Goal: Transaction & Acquisition: Purchase product/service

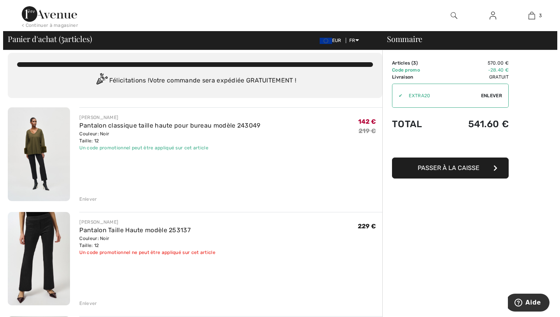
scroll to position [6, 0]
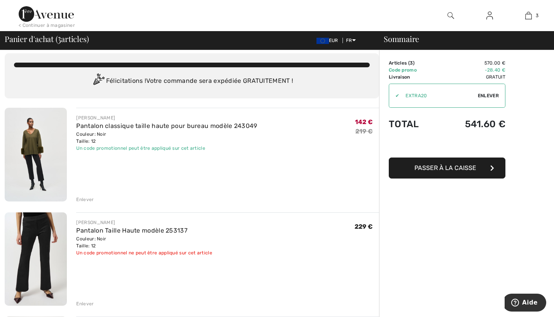
click at [454, 14] on div at bounding box center [451, 15] width 39 height 31
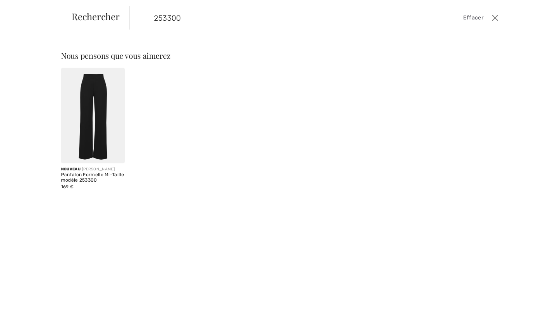
type input "253300"
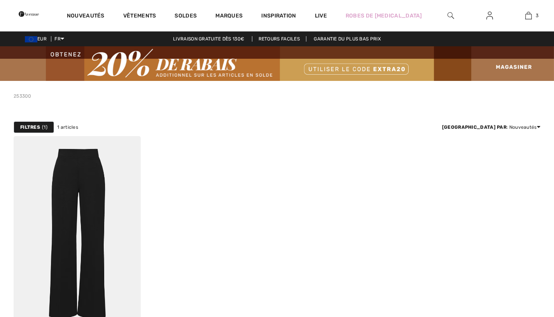
click at [56, 229] on img at bounding box center [77, 231] width 127 height 191
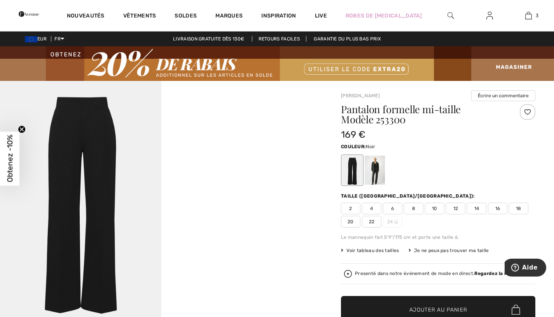
click at [460, 206] on span "12" at bounding box center [455, 209] width 19 height 12
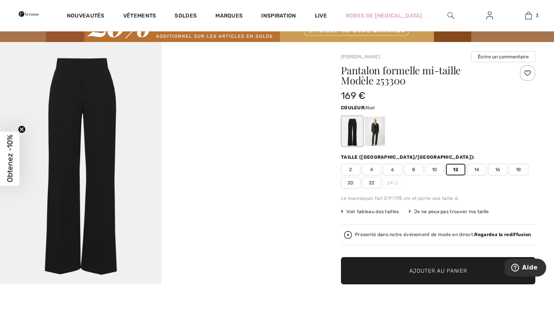
scroll to position [46, 0]
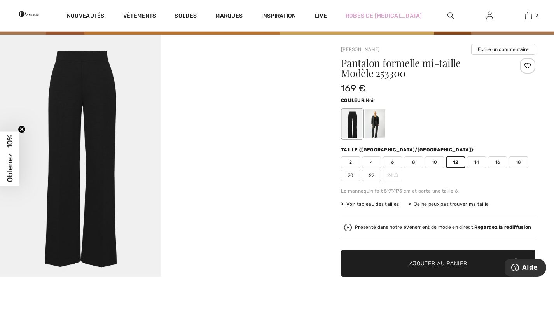
click at [445, 265] on span "Ajouter au panier" at bounding box center [439, 263] width 58 height 8
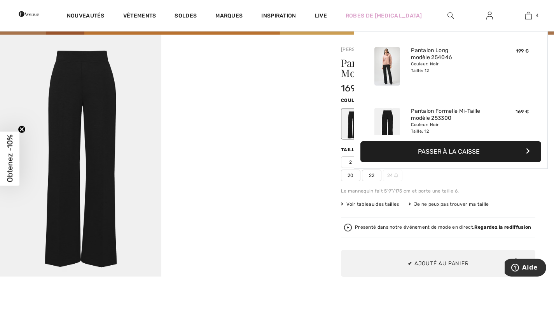
scroll to position [145, 0]
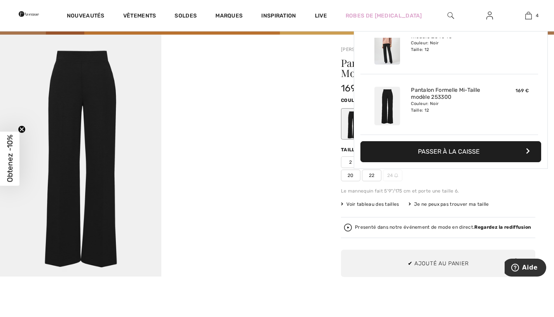
click at [449, 19] on img at bounding box center [451, 15] width 7 height 9
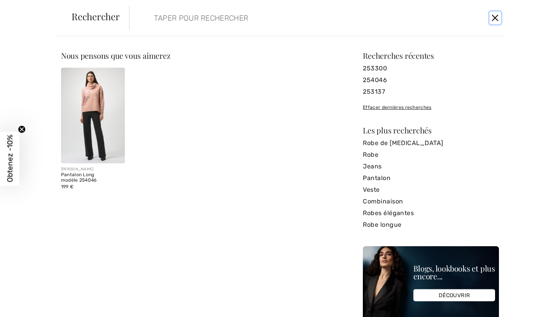
click at [493, 22] on button "Ferme" at bounding box center [495, 18] width 11 height 12
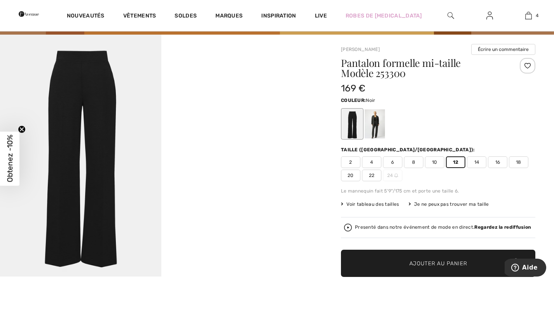
click at [534, 19] on link "4" at bounding box center [528, 15] width 38 height 9
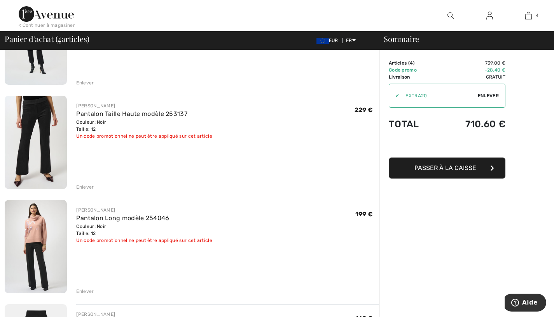
scroll to position [123, 0]
click at [36, 148] on img at bounding box center [36, 142] width 62 height 93
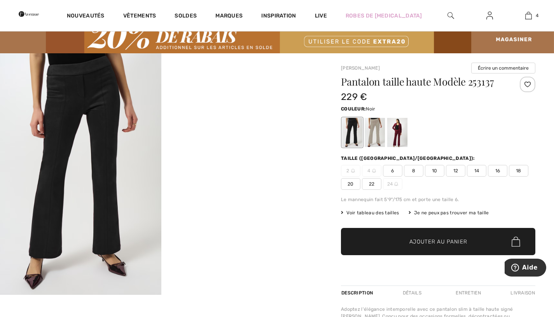
scroll to position [28, 0]
click at [529, 19] on img at bounding box center [528, 15] width 7 height 9
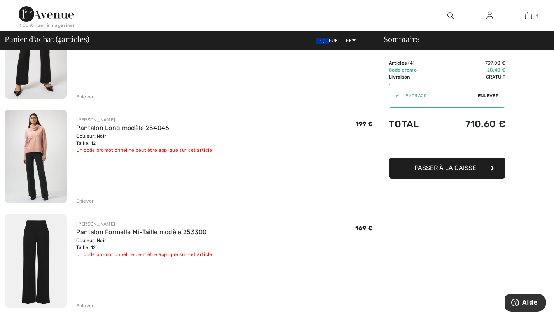
scroll to position [213, 0]
click at [32, 258] on img at bounding box center [36, 261] width 62 height 94
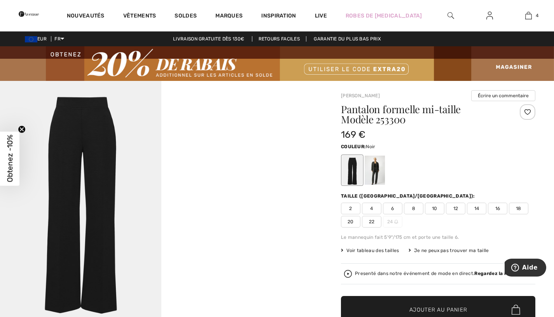
click at [529, 16] on img at bounding box center [528, 15] width 7 height 9
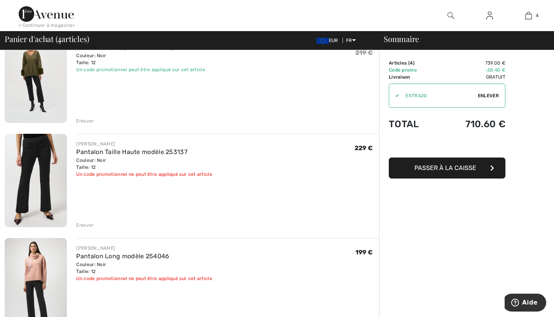
scroll to position [100, 0]
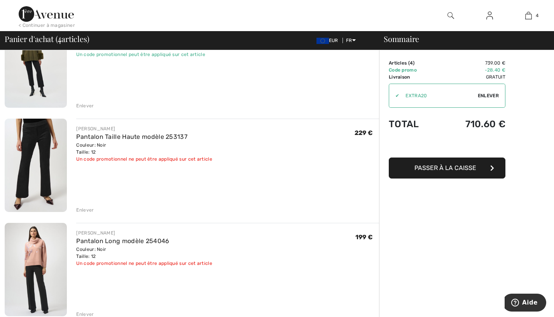
click at [82, 214] on div "Enlever" at bounding box center [85, 210] width 18 height 7
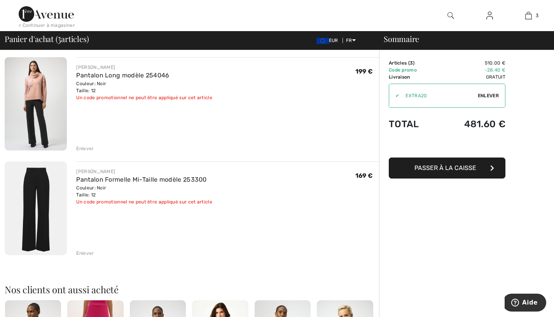
scroll to position [162, 0]
click at [452, 211] on div "Sommaire Description Articles ( 3 ) 510.00 € Code promo -28.40 € Livraison Grat…" at bounding box center [466, 237] width 175 height 699
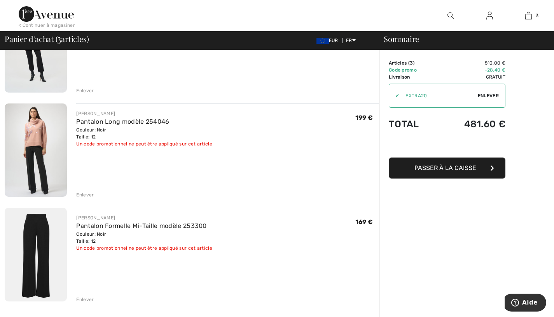
scroll to position [0, 0]
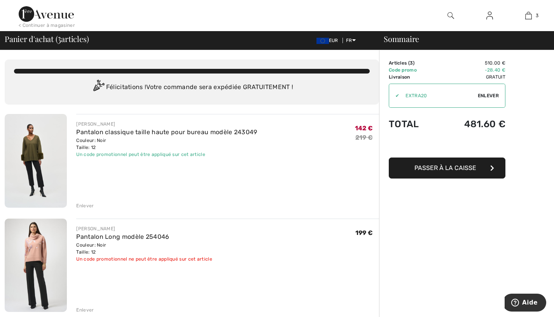
click at [57, 25] on div "< Continuer à magasiner" at bounding box center [47, 25] width 56 height 7
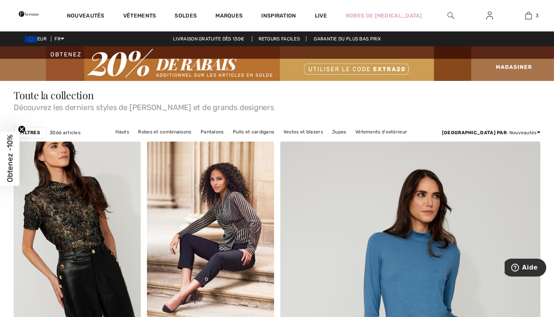
click at [197, 19] on link "Soldes" at bounding box center [186, 16] width 22 height 8
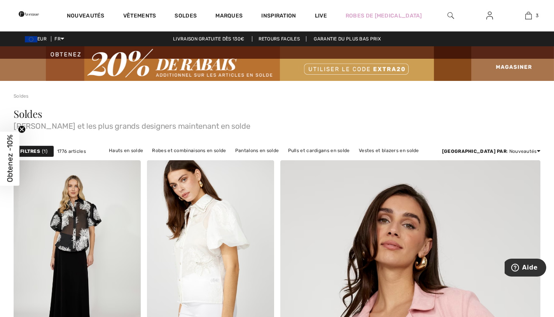
click at [147, 152] on link "Hauts en solde" at bounding box center [126, 150] width 42 height 10
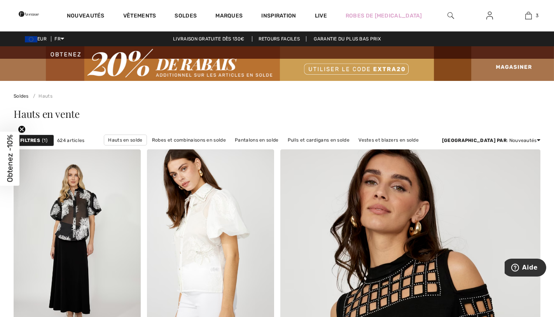
click at [31, 140] on strong "Filtres" at bounding box center [30, 140] width 20 height 7
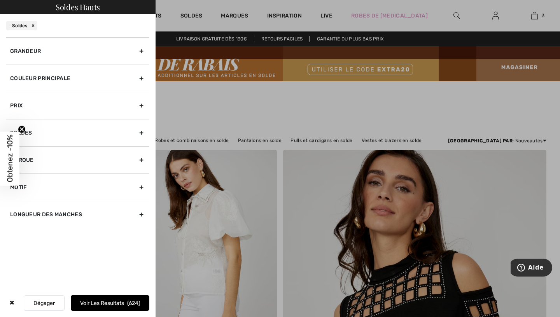
click at [34, 54] on div "Grandeur" at bounding box center [77, 50] width 143 height 27
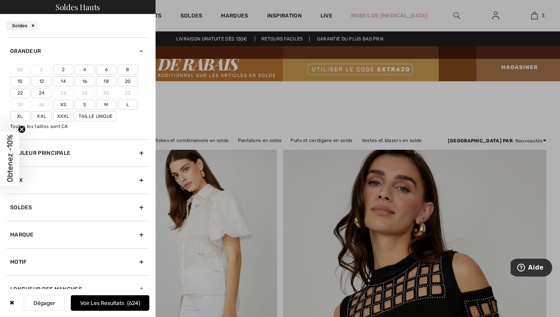
click at [21, 84] on label "10" at bounding box center [20, 81] width 20 height 10
click at [0, 0] on input"] "10" at bounding box center [0, 0] width 0 height 0
click at [40, 82] on label "12" at bounding box center [42, 81] width 20 height 10
click at [0, 0] on input"] "12" at bounding box center [0, 0] width 0 height 0
click at [126, 105] on label "L" at bounding box center [128, 105] width 20 height 10
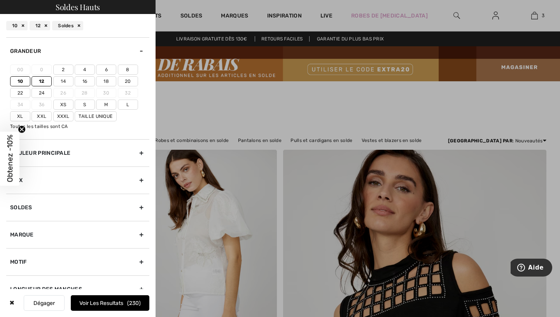
click at [0, 0] on input"] "L" at bounding box center [0, 0] width 0 height 0
click at [20, 116] on label "Xl" at bounding box center [20, 116] width 20 height 10
click at [0, 0] on input"] "Xl" at bounding box center [0, 0] width 0 height 0
click at [96, 303] on button "Voir les resultats 297" at bounding box center [110, 303] width 79 height 16
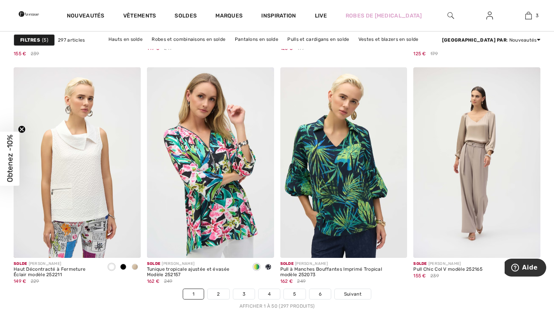
scroll to position [3377, 0]
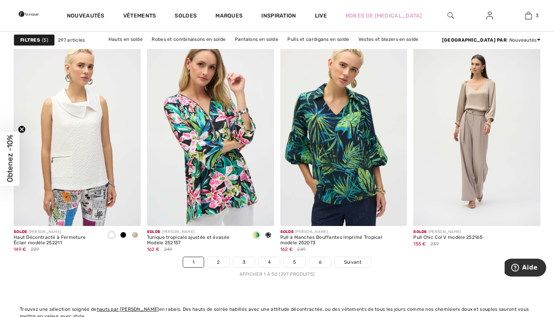
click at [490, 158] on img at bounding box center [476, 130] width 127 height 191
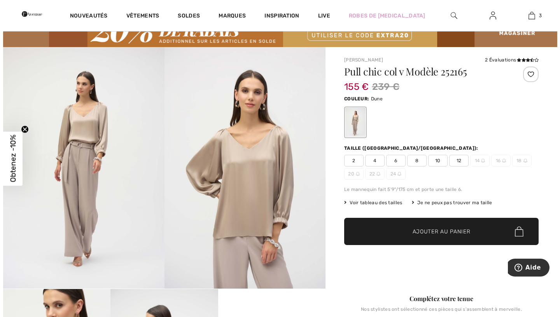
scroll to position [49, 0]
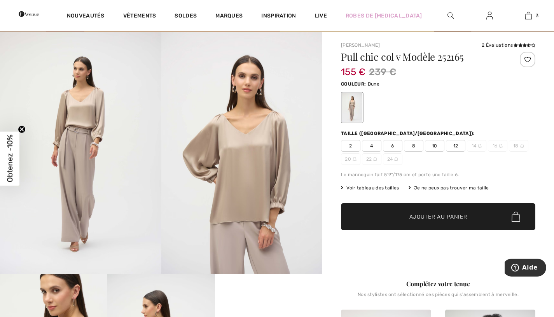
click at [82, 199] on img at bounding box center [80, 153] width 161 height 242
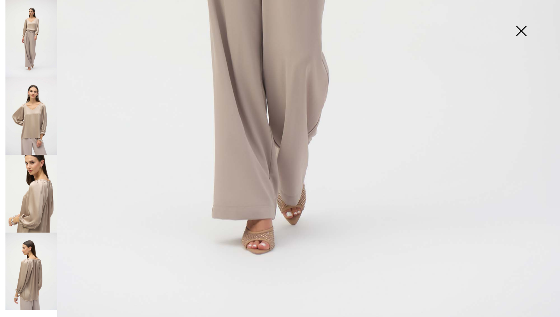
scroll to position [513, 0]
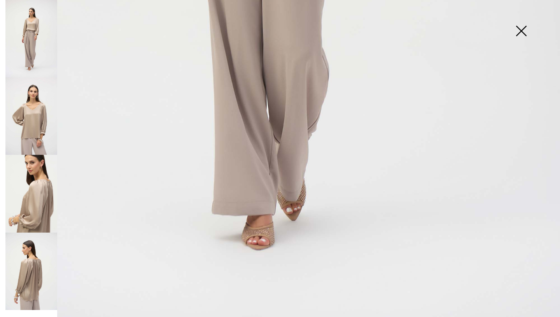
click at [32, 124] on img at bounding box center [31, 115] width 52 height 77
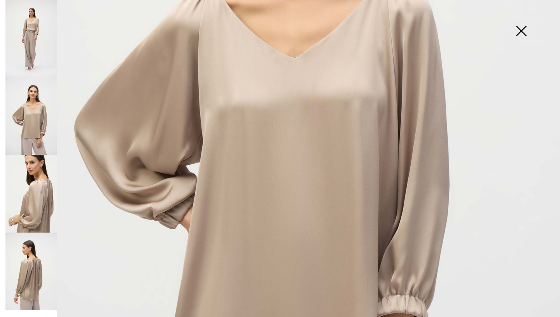
scroll to position [305, 0]
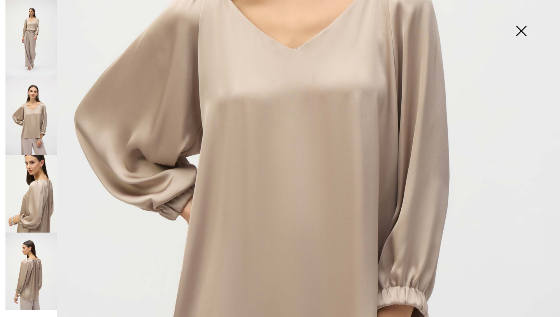
click at [29, 199] on img at bounding box center [31, 193] width 52 height 77
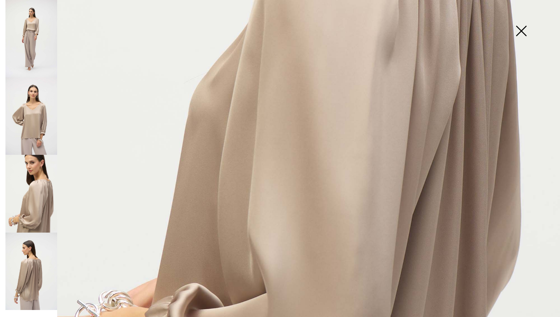
scroll to position [403, 0]
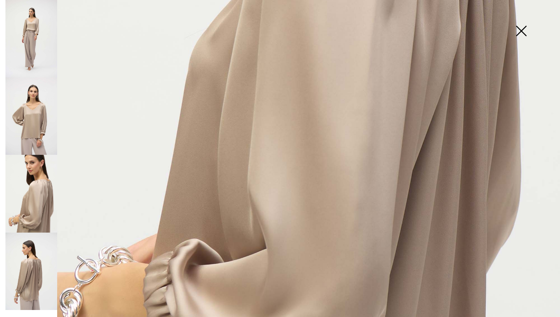
click at [16, 273] on img at bounding box center [31, 271] width 52 height 77
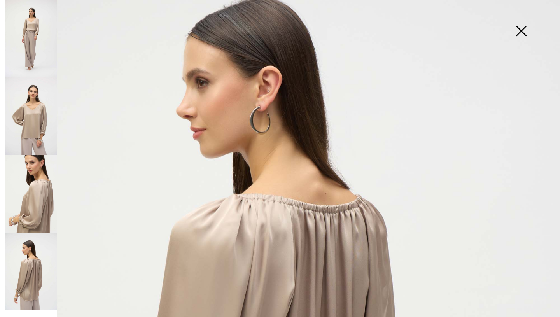
scroll to position [85, 0]
click at [29, 133] on img at bounding box center [31, 115] width 52 height 77
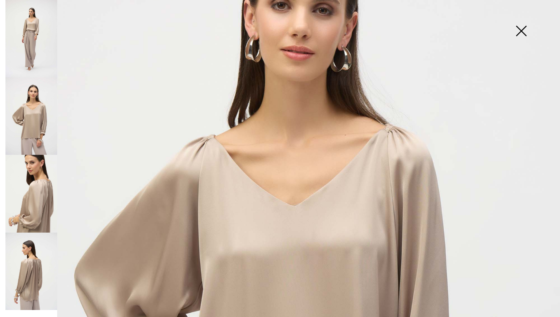
scroll to position [147, 0]
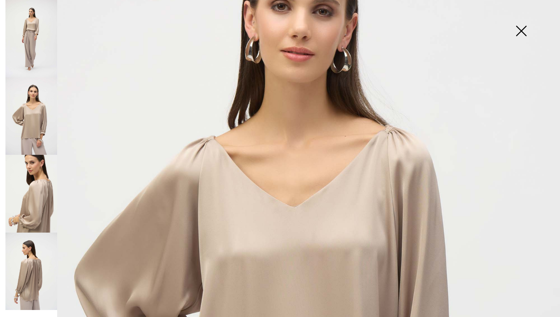
click at [25, 42] on img at bounding box center [31, 38] width 52 height 77
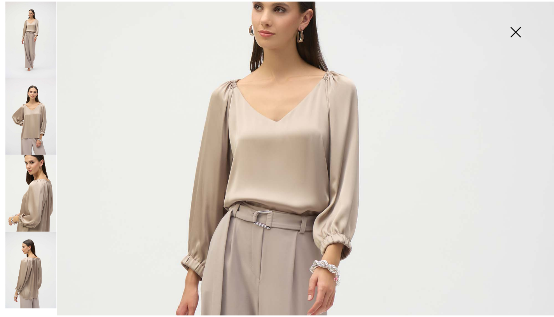
scroll to position [121, 0]
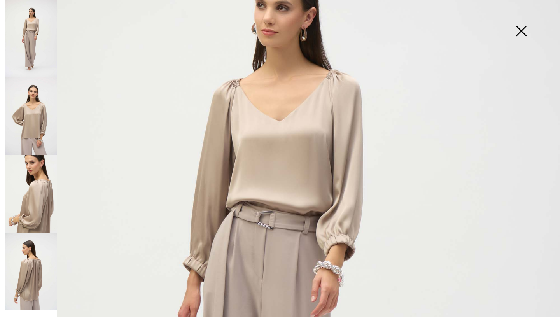
click at [521, 32] on img at bounding box center [521, 32] width 39 height 40
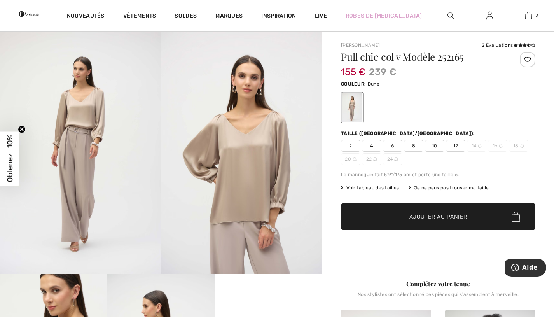
click at [432, 147] on span "10" at bounding box center [434, 146] width 19 height 12
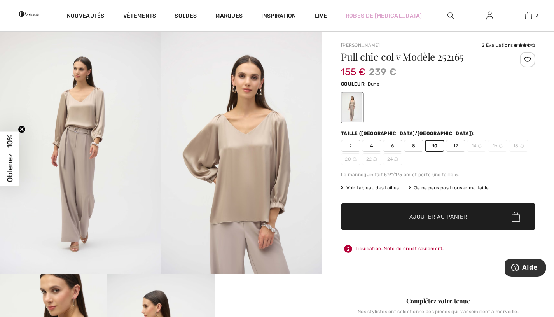
click at [446, 220] on span "Ajouter au panier" at bounding box center [439, 217] width 58 height 8
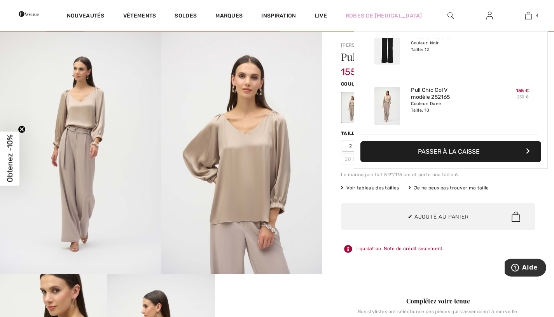
scroll to position [145, 0]
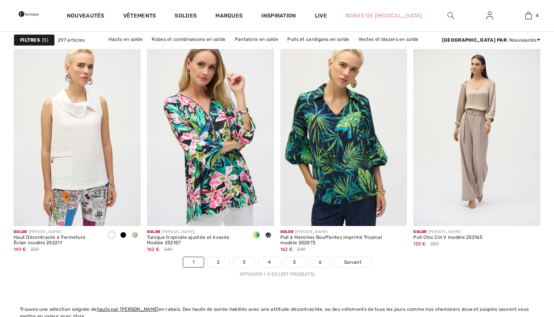
click at [364, 263] on link "Suivant" at bounding box center [353, 262] width 36 height 10
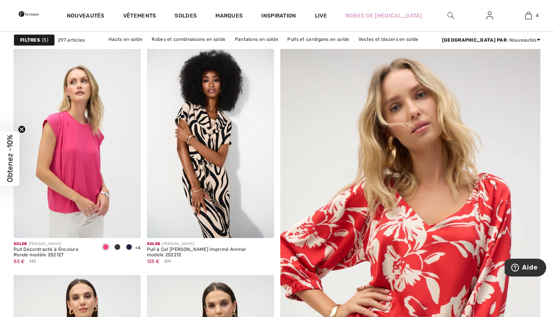
scroll to position [114, 0]
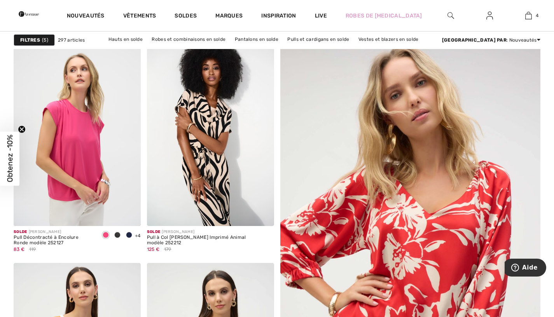
click at [224, 191] on img at bounding box center [210, 130] width 127 height 191
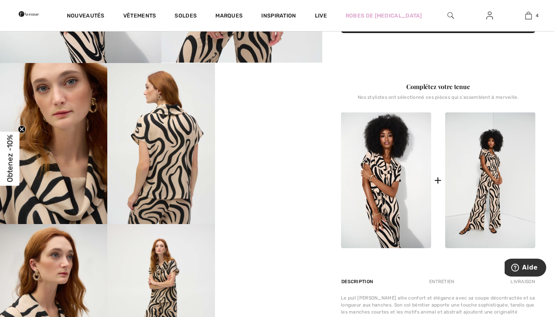
scroll to position [260, 0]
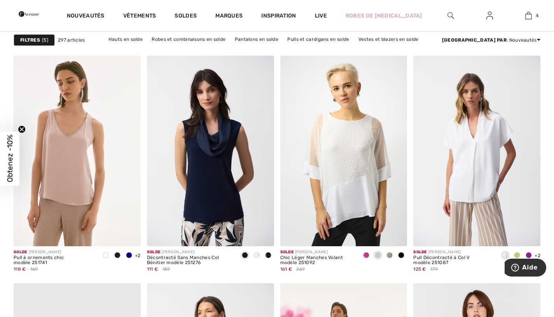
scroll to position [2340, 0]
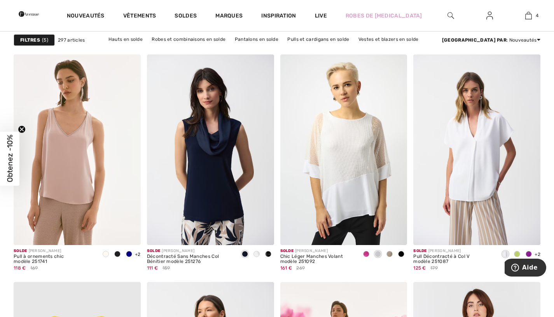
click at [65, 180] on img at bounding box center [77, 149] width 127 height 191
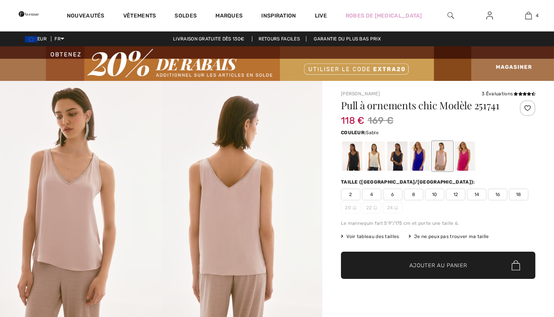
checkbox input "true"
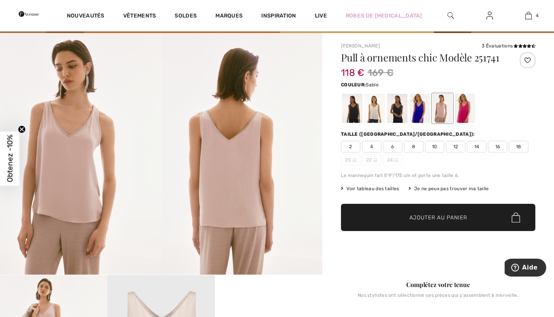
click at [353, 114] on div at bounding box center [352, 108] width 20 height 29
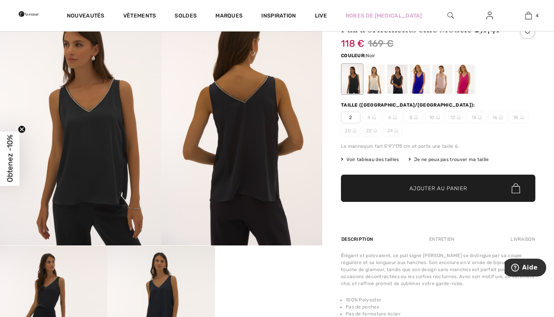
scroll to position [38, 0]
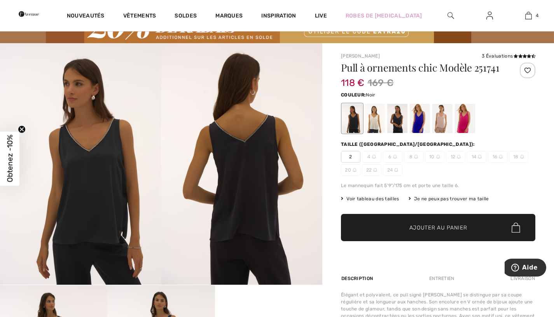
click at [375, 121] on div at bounding box center [375, 118] width 20 height 29
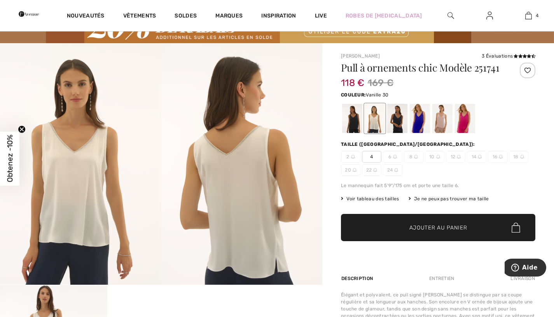
click at [397, 125] on div at bounding box center [397, 118] width 20 height 29
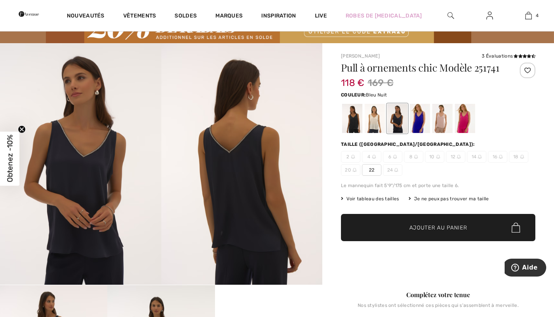
click at [442, 124] on div at bounding box center [442, 118] width 20 height 29
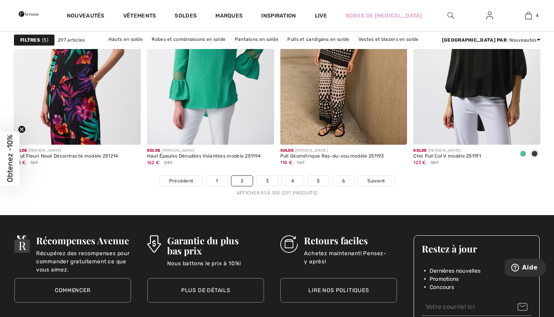
scroll to position [3459, 0]
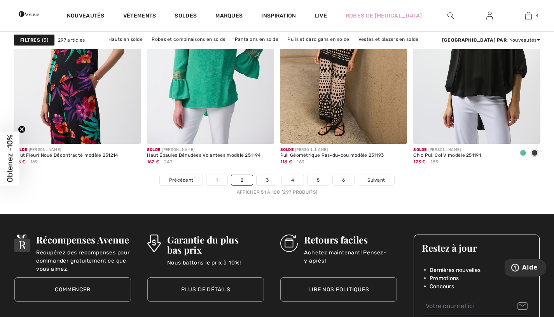
click at [376, 180] on span "Suivant" at bounding box center [377, 180] width 18 height 7
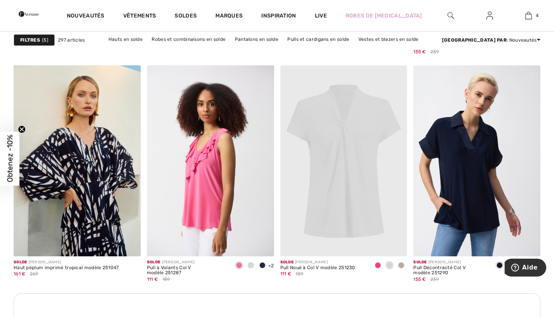
scroll to position [767, 0]
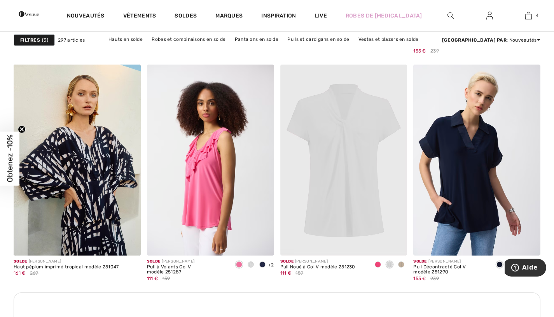
click at [471, 206] on img at bounding box center [476, 160] width 127 height 191
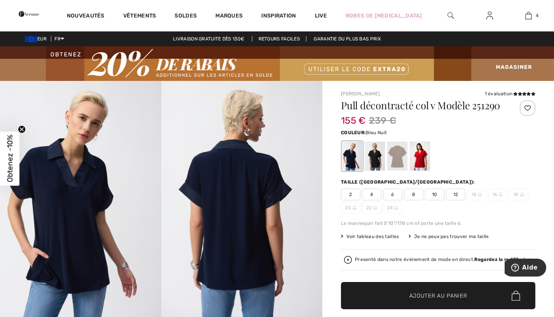
click at [73, 238] on img at bounding box center [80, 202] width 161 height 242
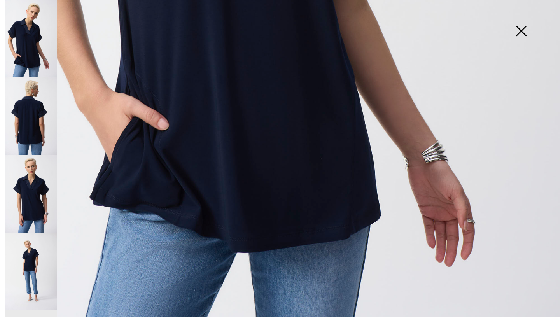
scroll to position [513, 0]
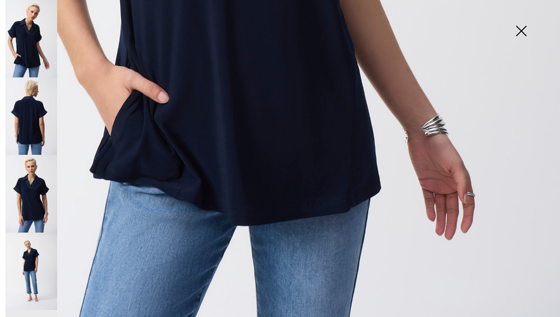
click at [28, 116] on img at bounding box center [31, 115] width 52 height 77
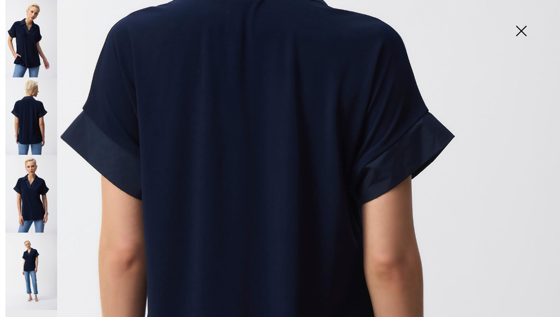
scroll to position [242, 0]
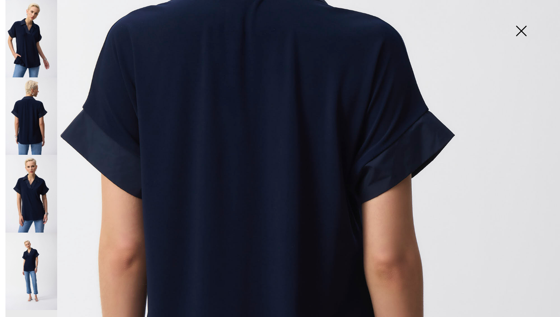
click at [22, 187] on img at bounding box center [31, 193] width 52 height 77
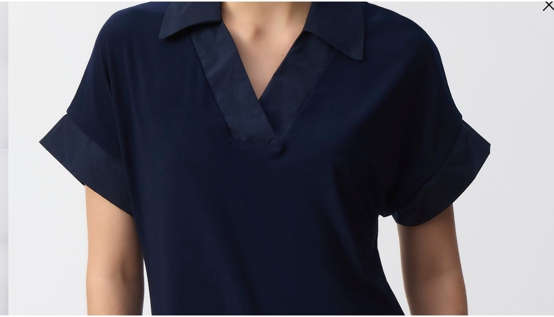
scroll to position [218, 0]
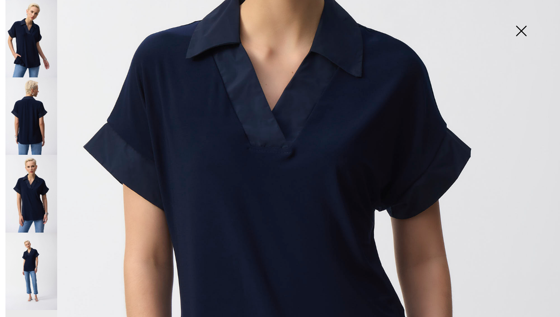
click at [521, 32] on img at bounding box center [521, 32] width 39 height 40
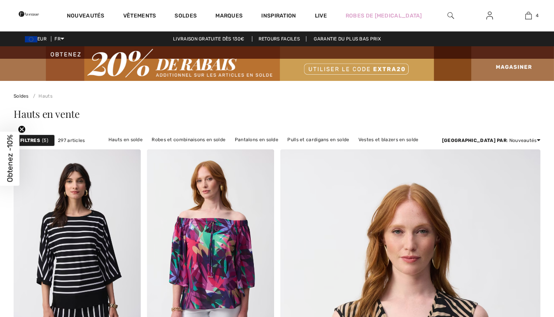
checkbox input "true"
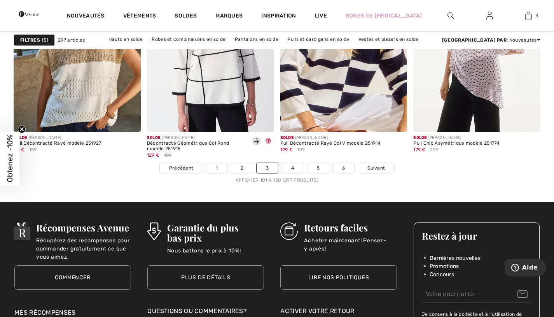
scroll to position [3473, 0]
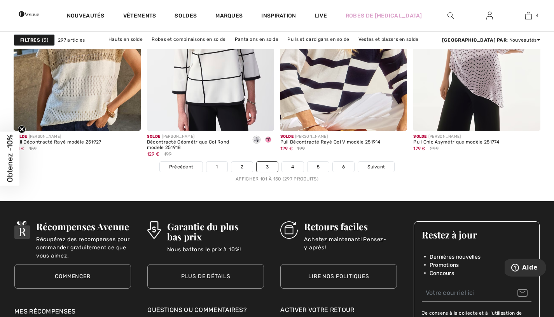
click at [375, 167] on span "Suivant" at bounding box center [377, 166] width 18 height 7
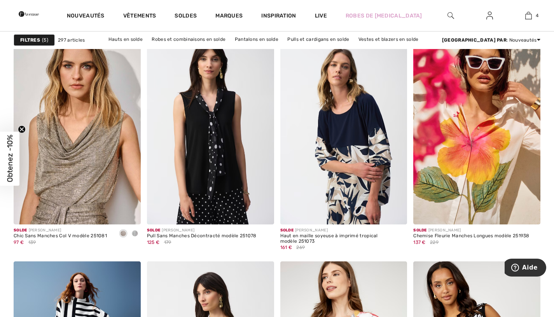
scroll to position [1113, 0]
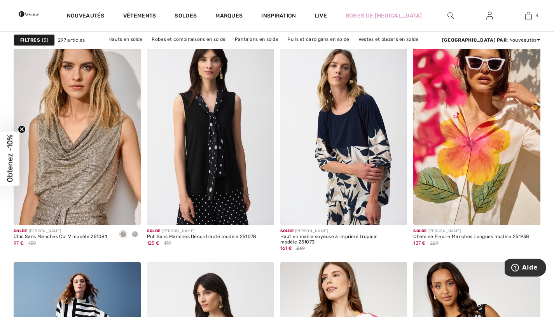
click at [467, 196] on img at bounding box center [476, 130] width 127 height 191
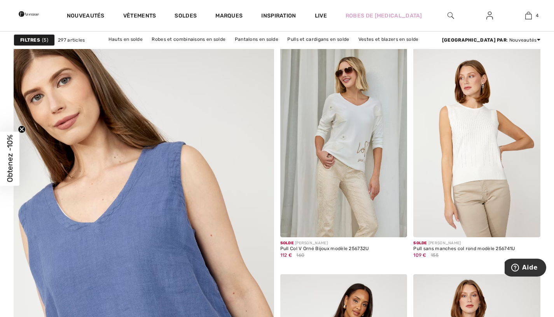
scroll to position [1894, 0]
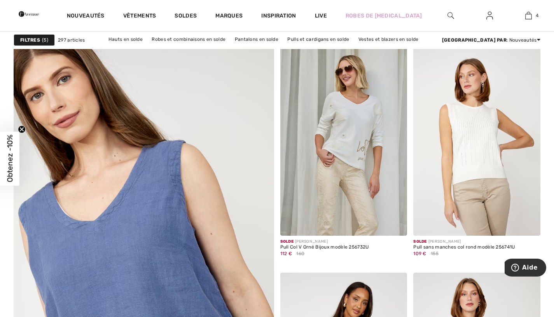
click at [361, 194] on img at bounding box center [343, 140] width 127 height 191
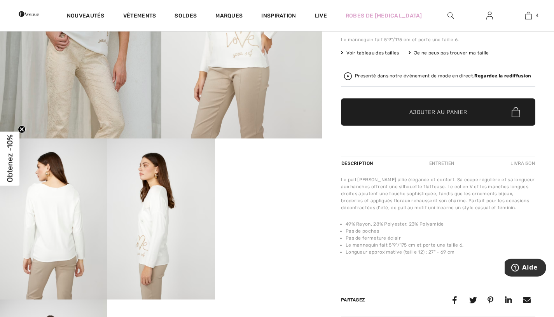
scroll to position [188, 0]
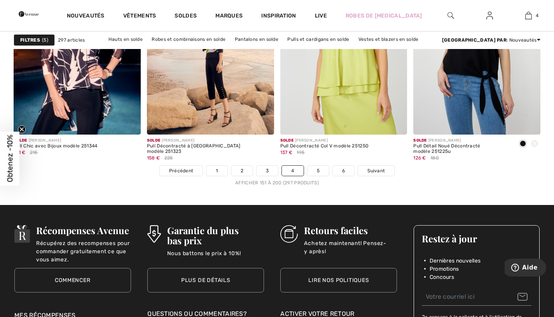
scroll to position [3469, 0]
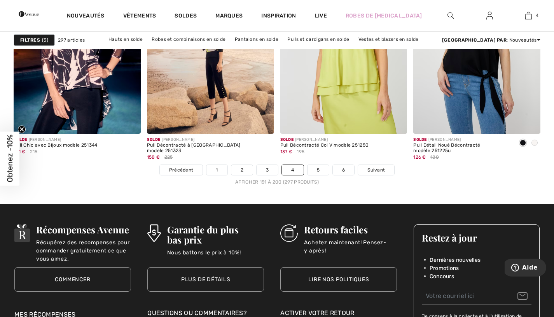
click at [379, 172] on span "Suivant" at bounding box center [377, 169] width 18 height 7
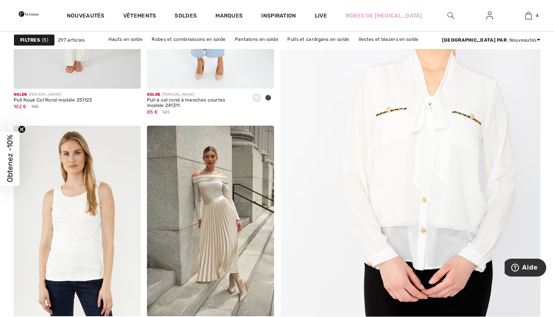
scroll to position [251, 0]
click at [445, 214] on img at bounding box center [410, 132] width 312 height 469
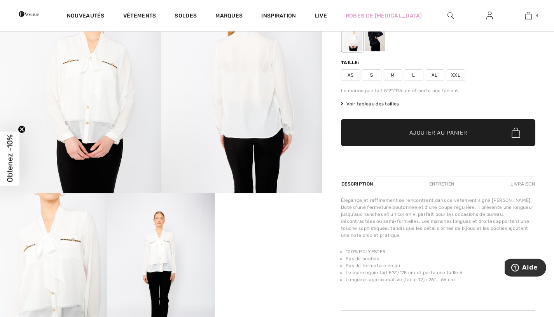
click at [61, 83] on img at bounding box center [80, 72] width 161 height 242
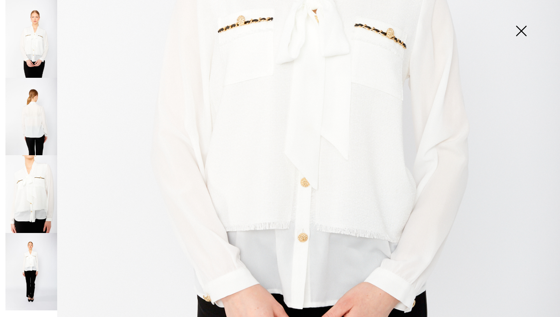
scroll to position [357, 0]
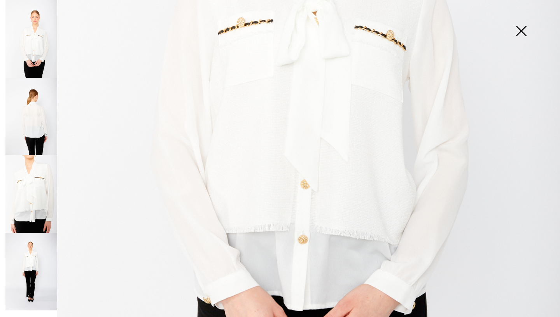
click at [28, 120] on img at bounding box center [31, 117] width 52 height 78
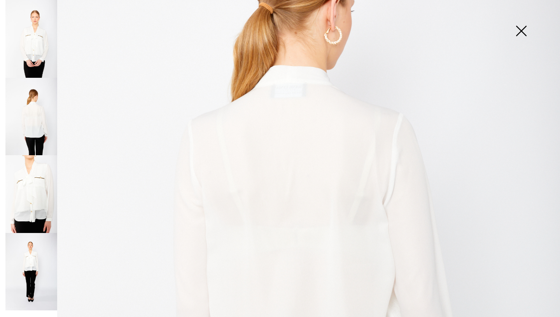
scroll to position [193, 0]
click at [28, 199] on img at bounding box center [31, 194] width 52 height 78
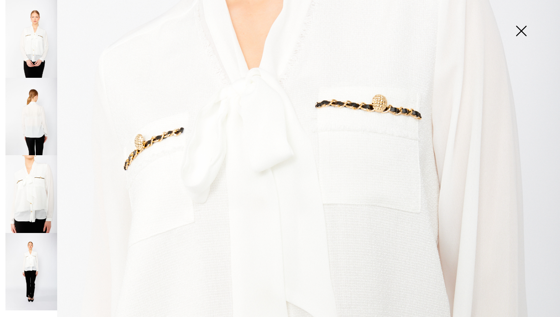
scroll to position [133, 0]
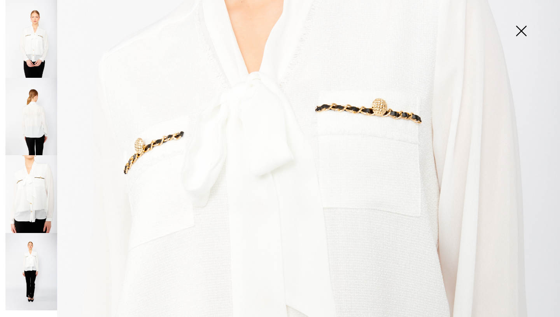
click at [28, 251] on img at bounding box center [31, 272] width 52 height 78
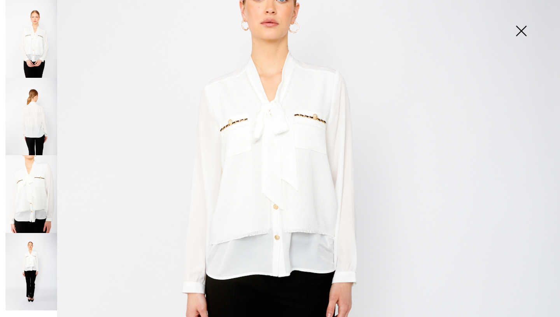
click at [517, 33] on img at bounding box center [521, 32] width 39 height 40
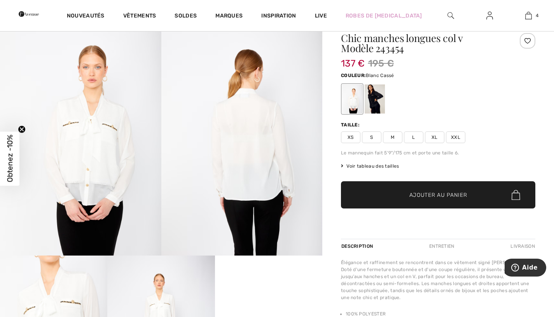
scroll to position [67, 0]
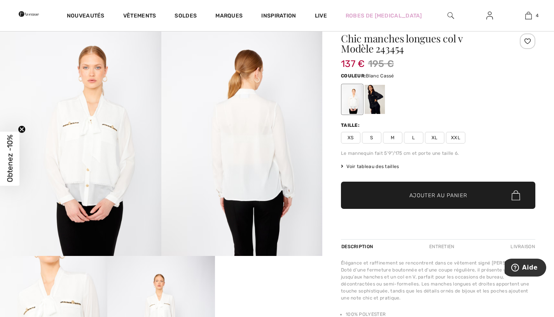
click at [380, 105] on div at bounding box center [375, 99] width 20 height 29
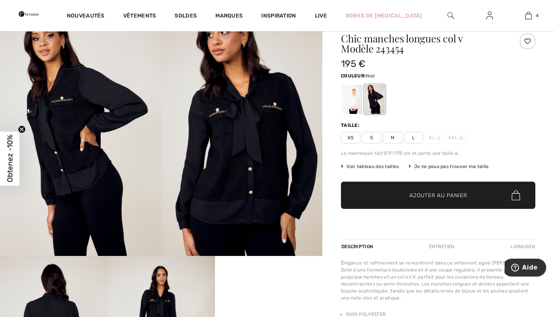
click at [51, 195] on img at bounding box center [80, 135] width 161 height 242
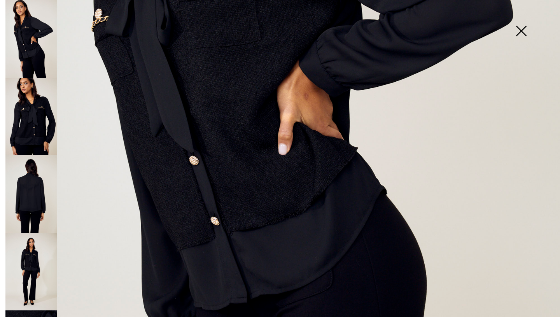
scroll to position [308, 0]
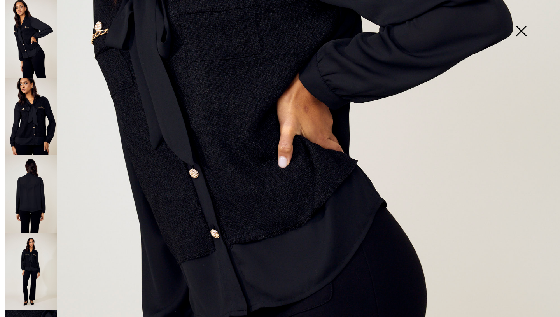
click at [27, 126] on img at bounding box center [31, 117] width 52 height 78
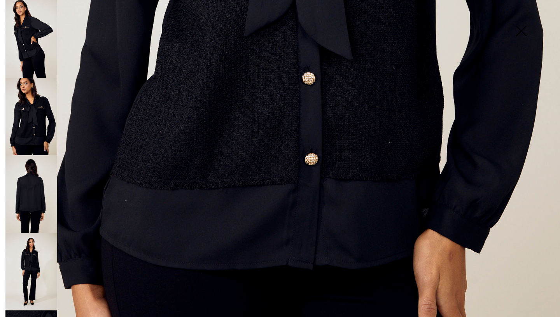
scroll to position [438, 0]
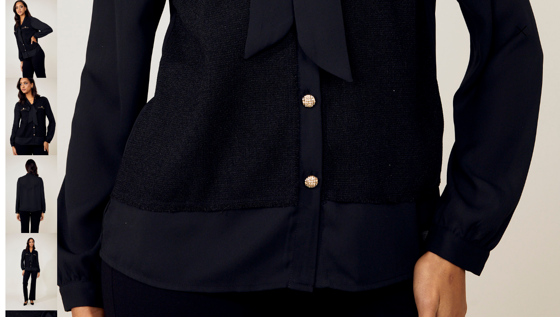
click at [31, 201] on img at bounding box center [31, 194] width 52 height 78
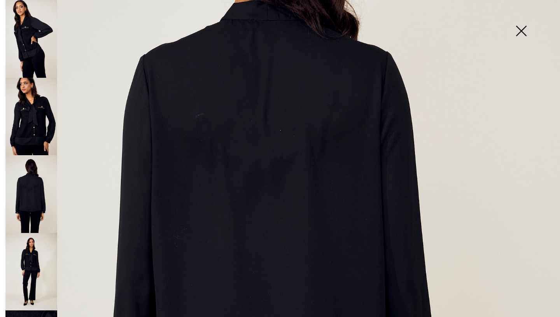
scroll to position [231, 0]
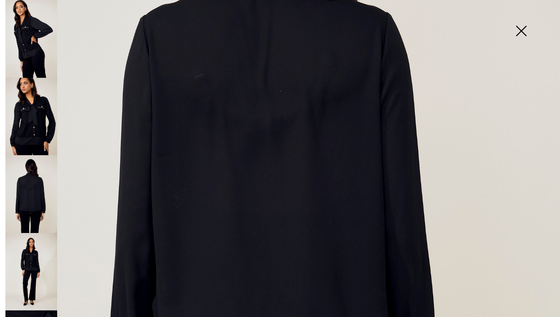
click at [25, 256] on img at bounding box center [31, 272] width 52 height 78
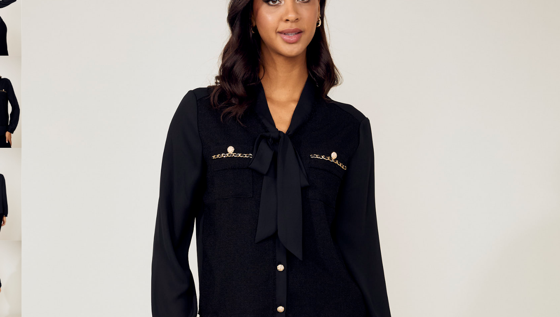
scroll to position [68, 0]
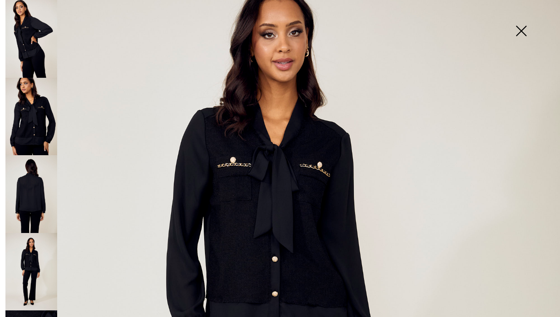
click at [29, 130] on img at bounding box center [31, 117] width 52 height 78
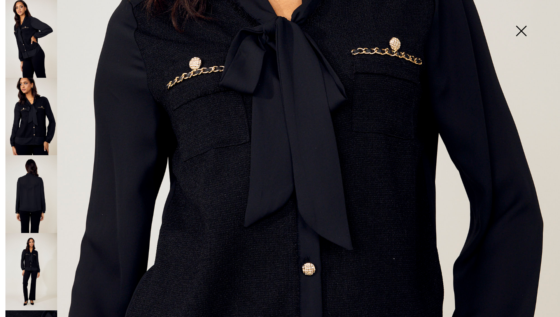
scroll to position [204, 0]
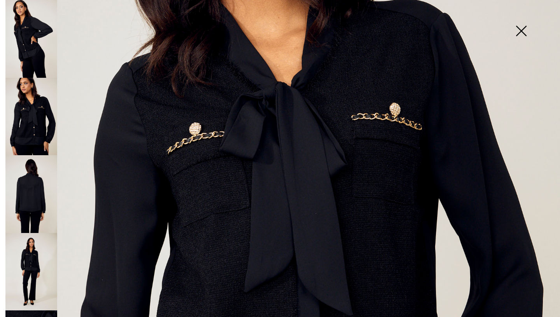
click at [521, 34] on img at bounding box center [521, 32] width 39 height 40
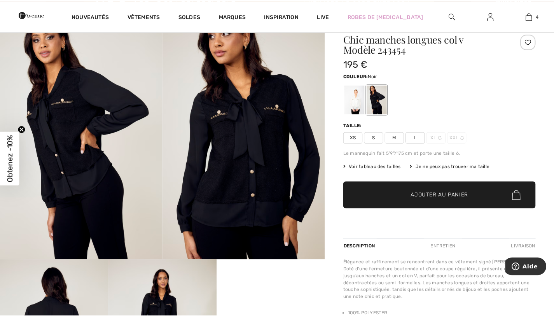
scroll to position [67, 0]
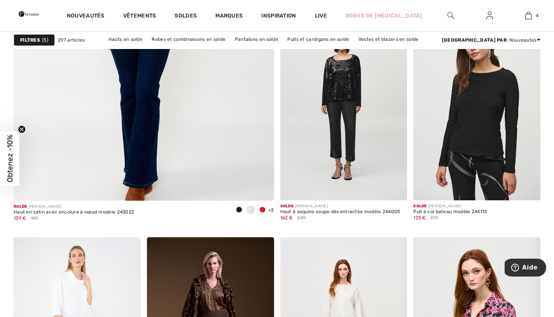
scroll to position [2152, 0]
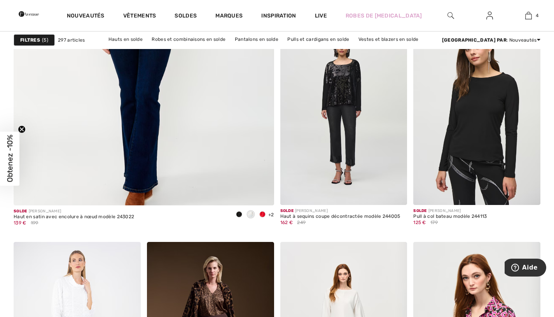
click at [479, 161] on img at bounding box center [476, 109] width 127 height 191
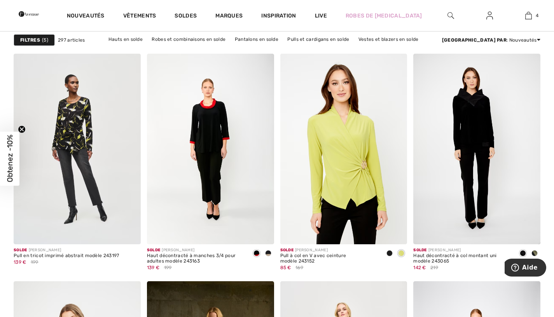
scroll to position [3131, 0]
click at [481, 181] on img at bounding box center [476, 149] width 127 height 191
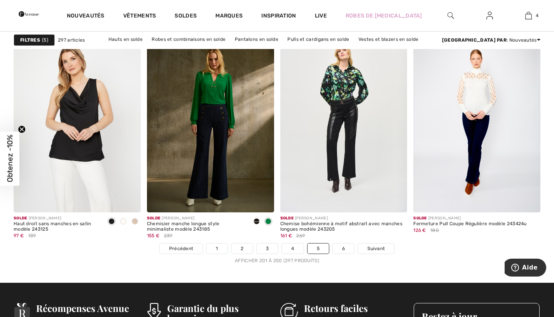
scroll to position [3390, 0]
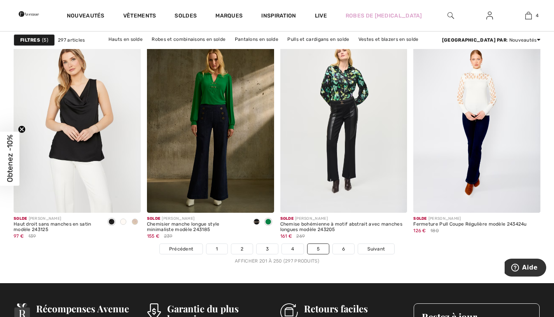
click at [378, 249] on span "Suivant" at bounding box center [377, 248] width 18 height 7
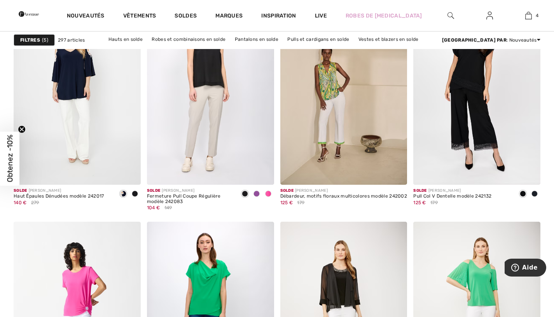
scroll to position [1153, 0]
click at [532, 17] on img at bounding box center [528, 15] width 7 height 9
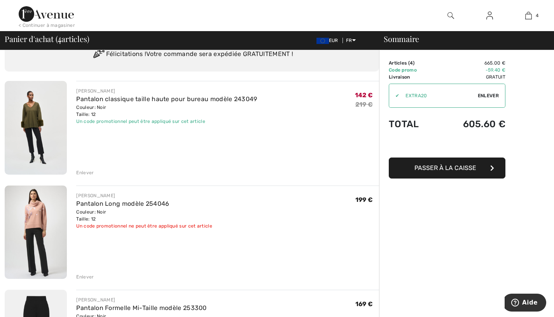
scroll to position [42, 0]
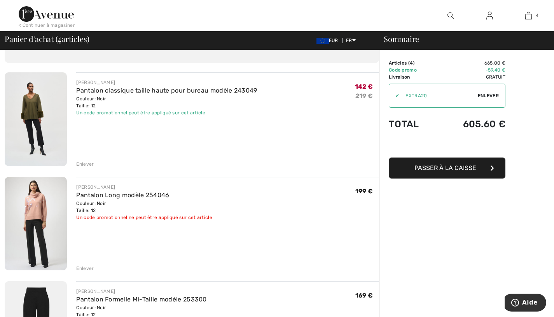
click at [87, 165] on div "Enlever" at bounding box center [85, 164] width 18 height 7
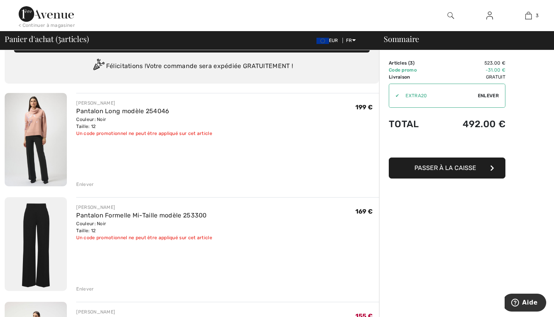
scroll to position [0, 0]
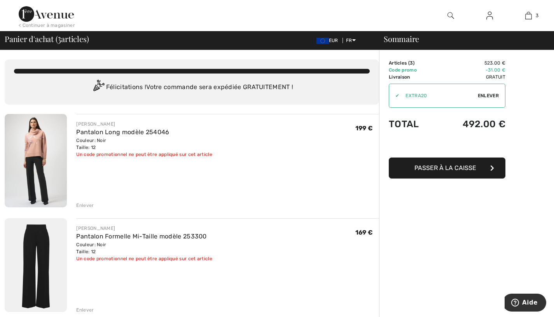
click at [34, 18] on img at bounding box center [46, 14] width 55 height 16
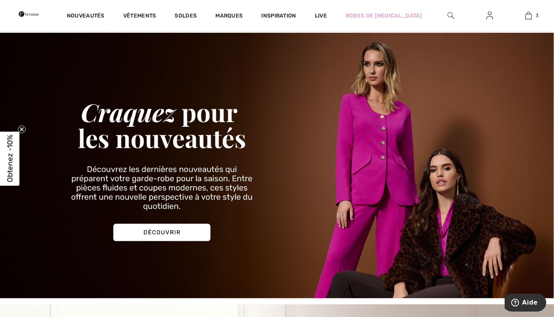
scroll to position [326, 0]
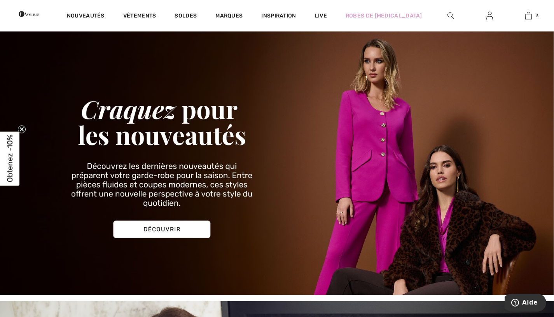
click at [161, 236] on img at bounding box center [277, 163] width 554 height 266
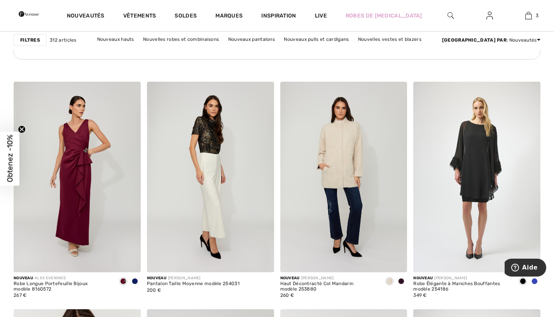
scroll to position [1078, 0]
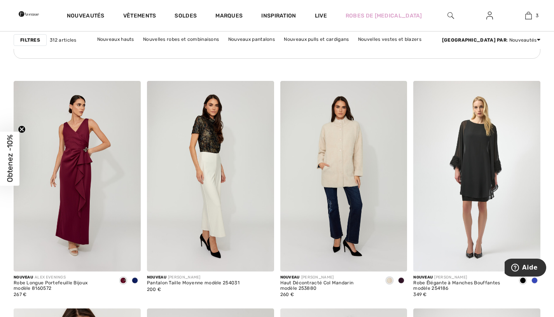
click at [195, 217] on img at bounding box center [210, 176] width 127 height 191
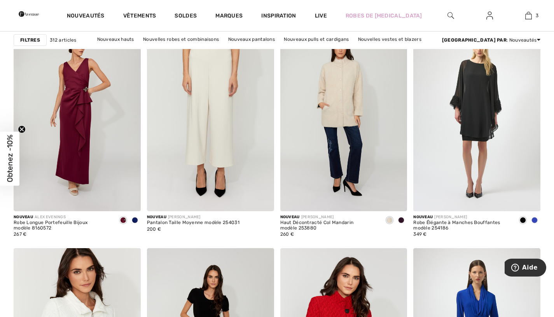
scroll to position [1167, 0]
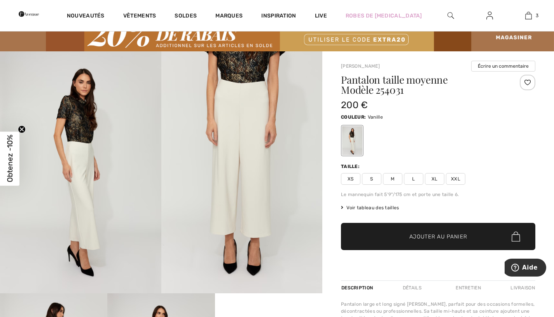
scroll to position [29, 0]
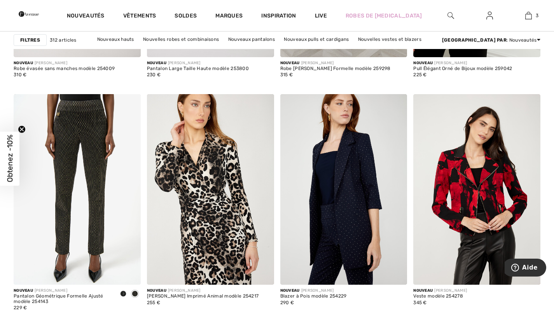
scroll to position [2536, 0]
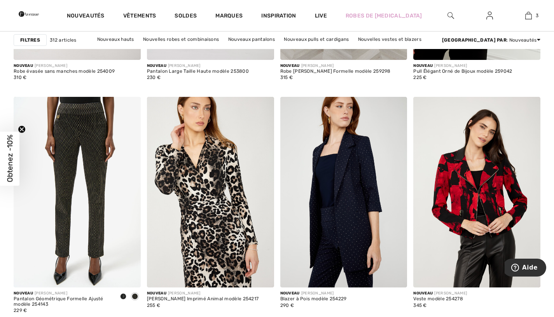
click at [68, 143] on img at bounding box center [77, 192] width 127 height 191
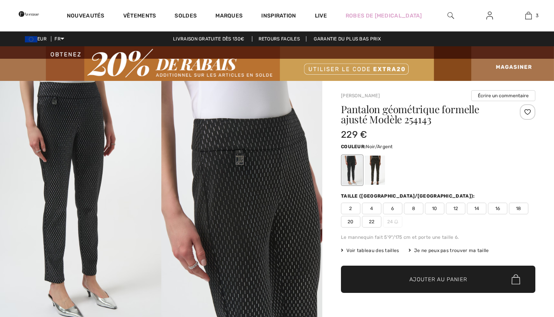
click at [59, 210] on img at bounding box center [80, 202] width 161 height 242
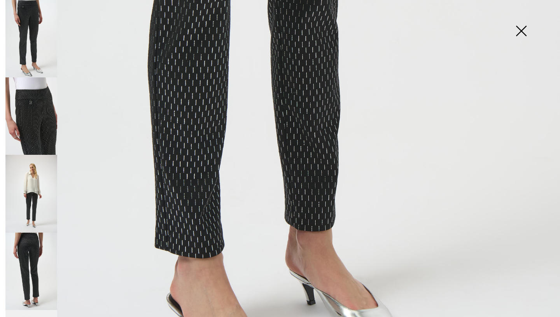
scroll to position [450, 0]
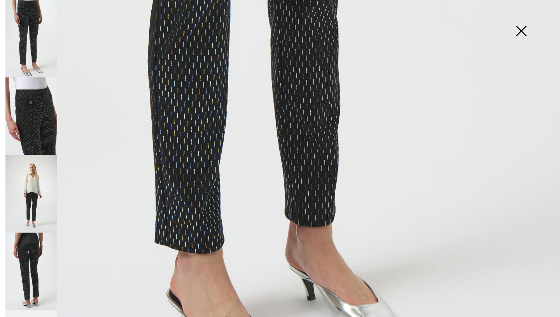
click at [32, 123] on img at bounding box center [31, 115] width 52 height 77
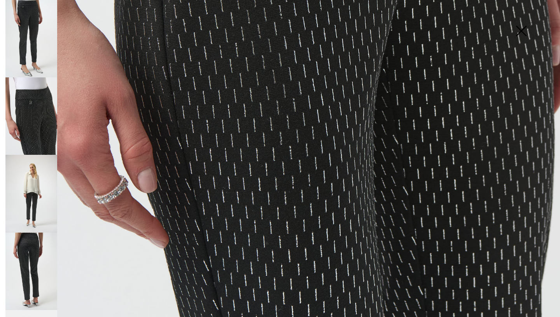
click at [26, 198] on img at bounding box center [31, 193] width 52 height 77
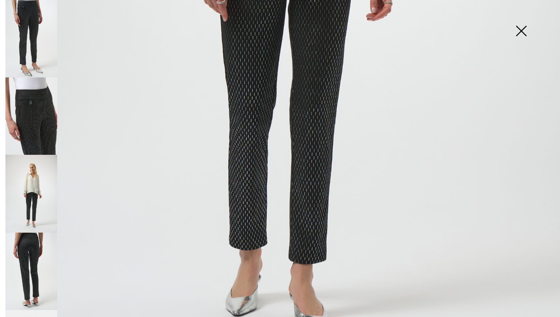
click at [24, 255] on img at bounding box center [31, 271] width 52 height 77
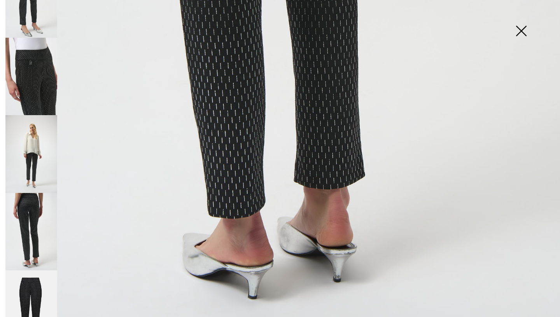
scroll to position [56, 0]
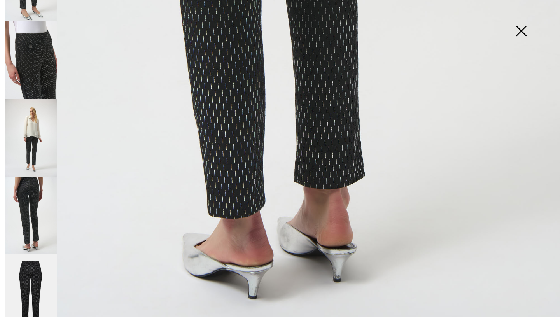
click at [26, 273] on img at bounding box center [31, 293] width 52 height 78
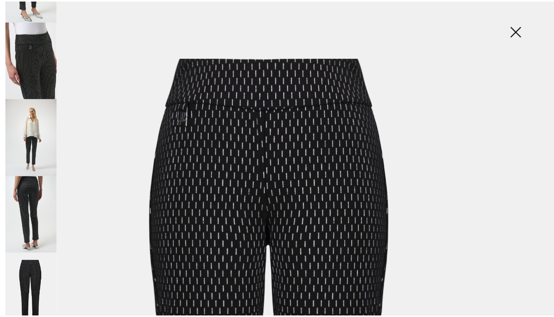
scroll to position [0, 0]
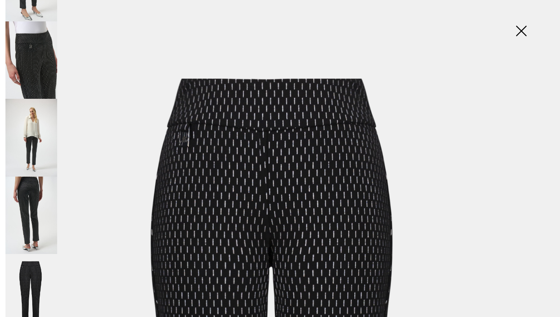
click at [520, 32] on img at bounding box center [521, 32] width 39 height 40
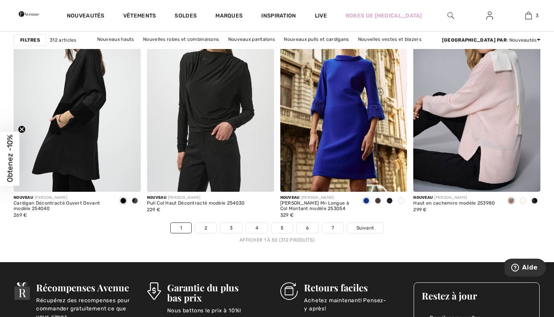
scroll to position [3423, 0]
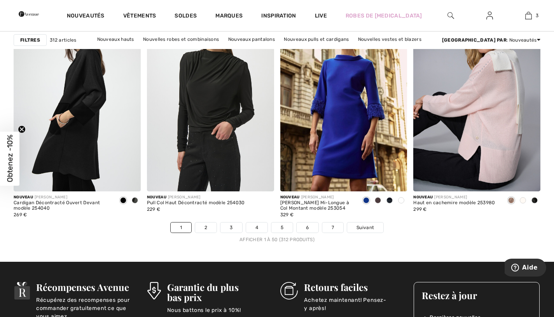
click at [380, 228] on link "Suivant" at bounding box center [365, 227] width 36 height 10
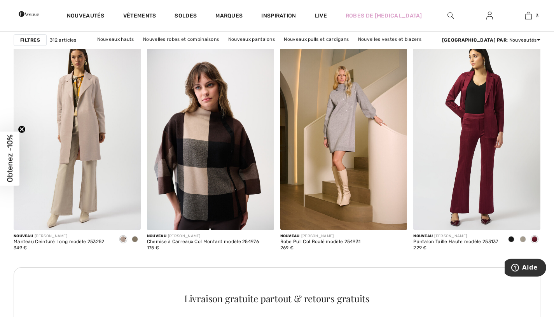
scroll to position [804, 0]
click at [409, 282] on div "Livraison gratuite partout & retours gratuits" at bounding box center [277, 300] width 527 height 66
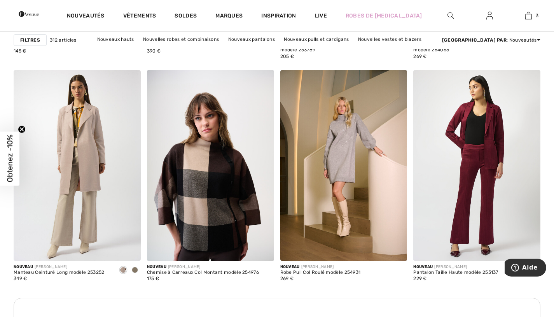
scroll to position [770, 0]
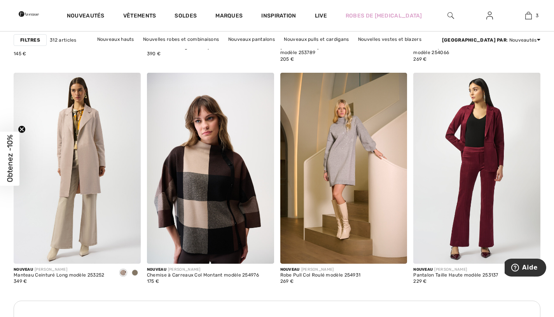
click at [459, 218] on img at bounding box center [476, 168] width 127 height 191
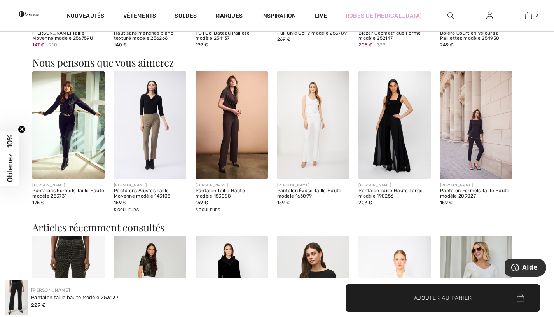
scroll to position [626, 0]
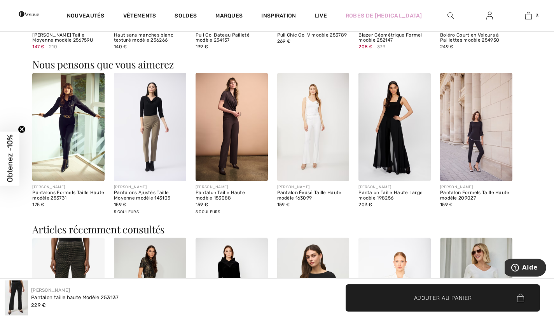
click at [52, 134] on img at bounding box center [68, 127] width 72 height 109
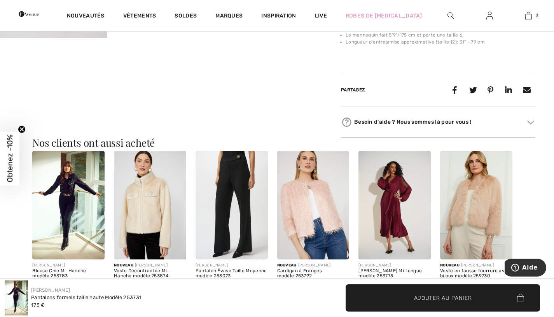
scroll to position [608, 0]
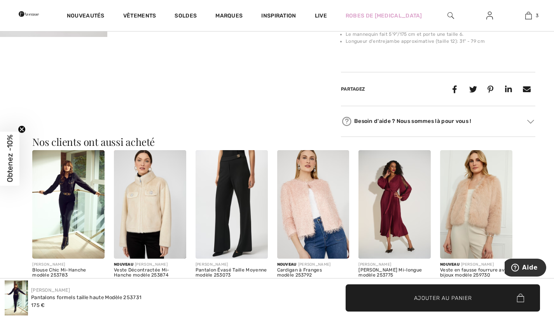
click at [63, 185] on img at bounding box center [68, 204] width 72 height 109
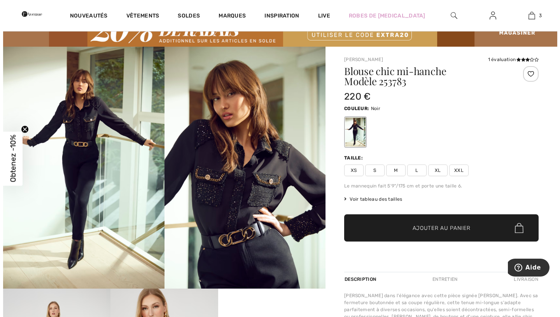
scroll to position [35, 0]
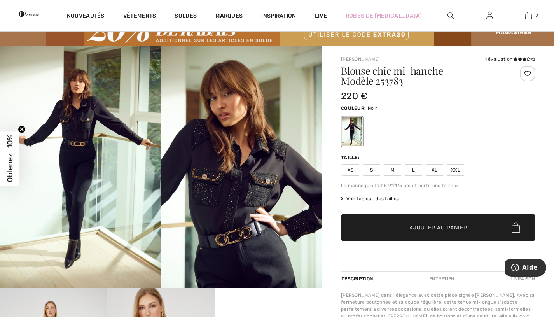
click at [65, 181] on img at bounding box center [80, 167] width 161 height 242
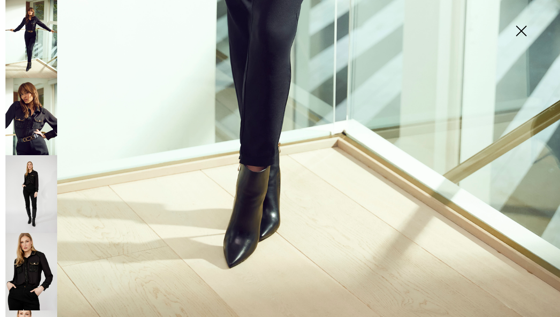
scroll to position [514, 0]
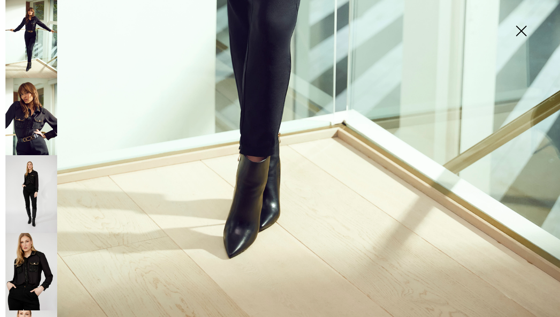
click at [30, 133] on img at bounding box center [31, 117] width 52 height 78
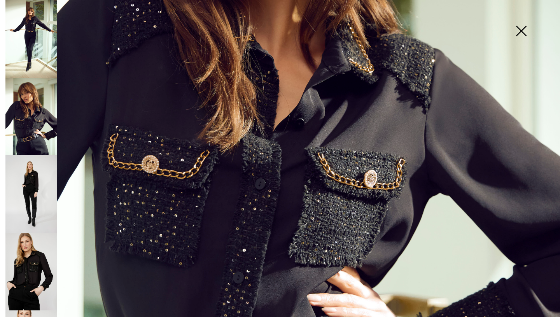
scroll to position [286, 0]
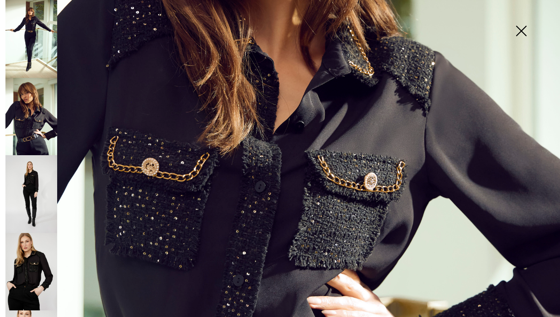
click at [29, 182] on img at bounding box center [31, 194] width 52 height 78
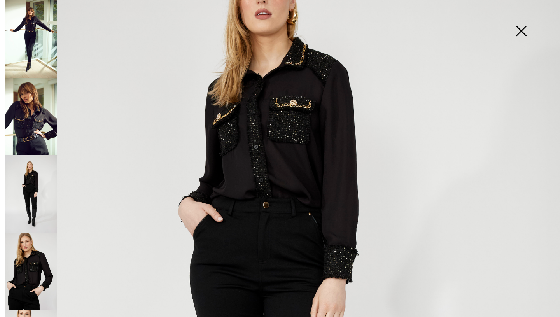
scroll to position [117, 0]
click at [19, 258] on img at bounding box center [31, 272] width 52 height 78
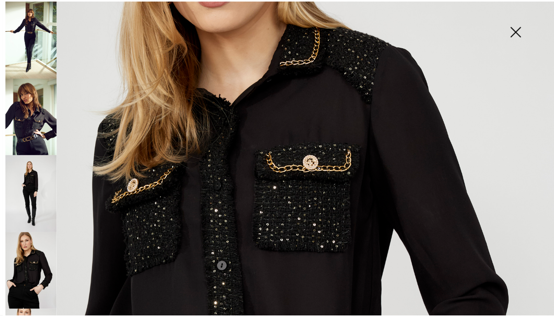
scroll to position [169, 0]
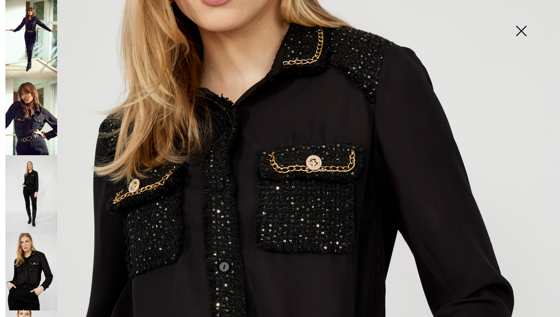
click at [521, 31] on img at bounding box center [521, 32] width 39 height 40
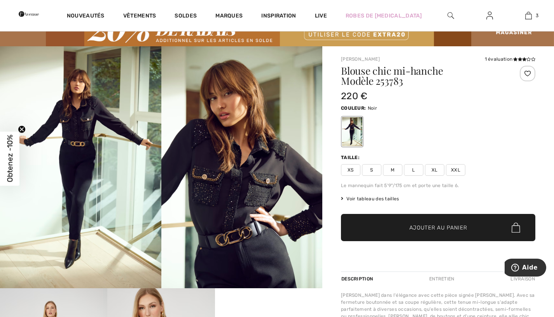
click at [414, 171] on span "L" at bounding box center [413, 170] width 19 height 12
click at [438, 231] on span "Ajouter au panier" at bounding box center [439, 228] width 58 height 8
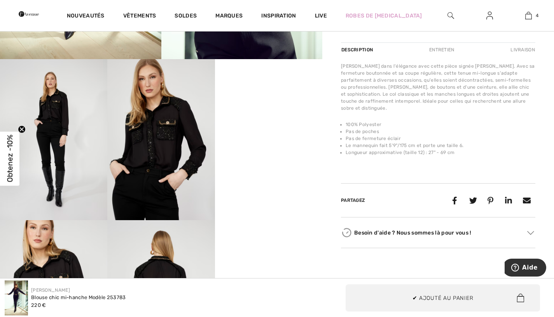
scroll to position [264, 0]
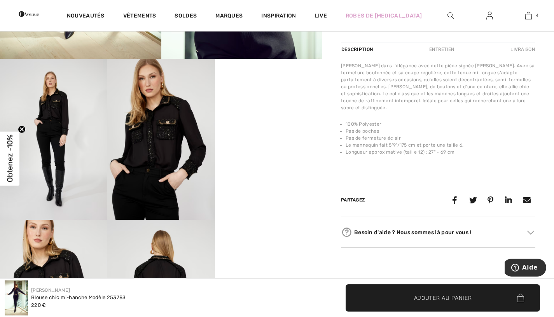
click at [297, 112] on video "Your browser does not support the video tag." at bounding box center [268, 86] width 107 height 54
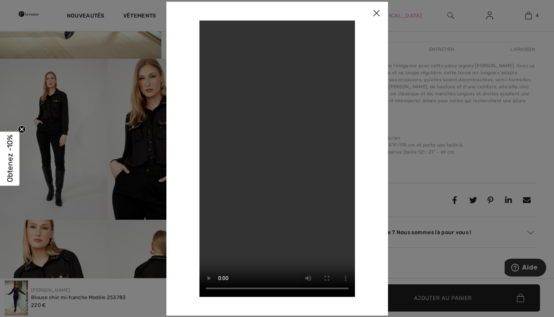
click at [381, 14] on img at bounding box center [376, 14] width 23 height 24
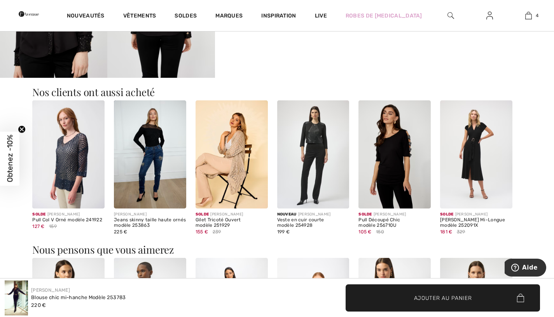
scroll to position [567, 0]
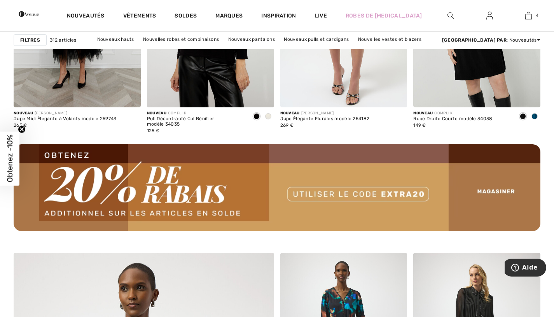
scroll to position [1687, 0]
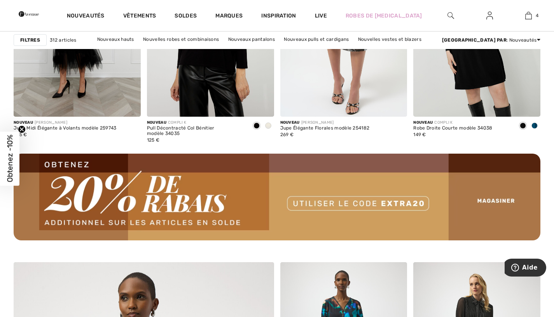
click at [197, 14] on link "Soldes" at bounding box center [186, 16] width 22 height 8
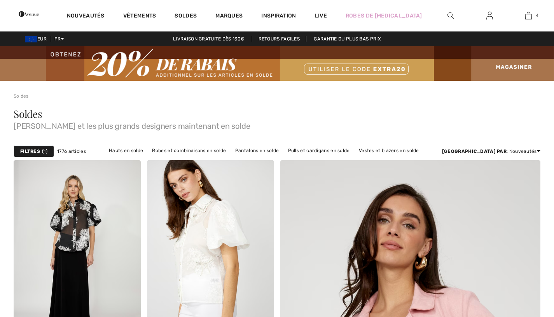
click at [197, 18] on link "Soldes" at bounding box center [186, 16] width 22 height 8
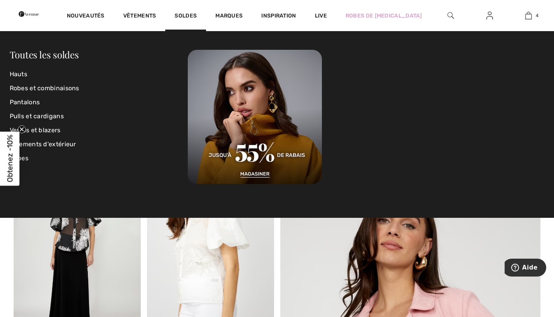
click at [56, 134] on link "Vestes et blazers" at bounding box center [99, 130] width 179 height 14
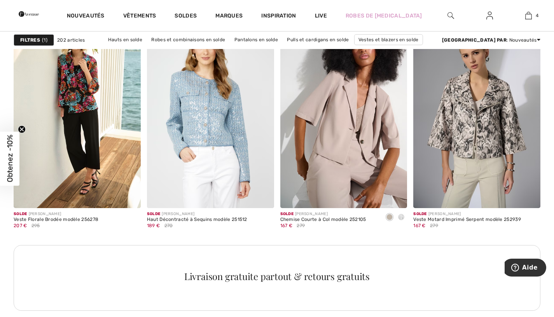
scroll to position [814, 0]
click at [37, 40] on strong "Filtres" at bounding box center [30, 40] width 20 height 7
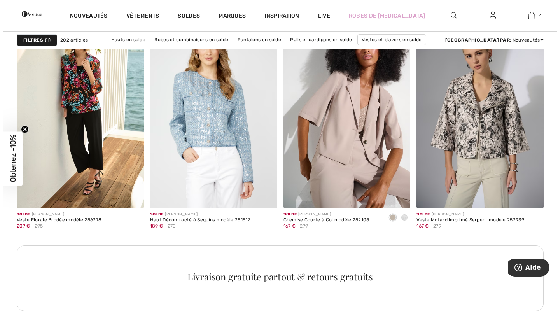
scroll to position [821, 0]
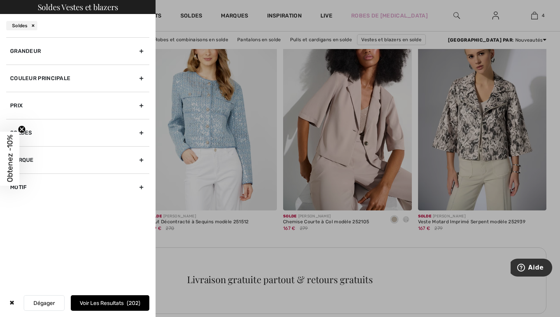
click at [137, 53] on div "Grandeur" at bounding box center [77, 50] width 143 height 27
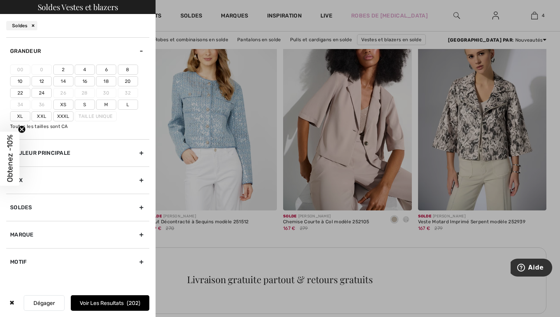
click at [16, 84] on label "10" at bounding box center [20, 81] width 20 height 10
click at [0, 0] on input"] "10" at bounding box center [0, 0] width 0 height 0
click at [44, 82] on label "12" at bounding box center [42, 81] width 20 height 10
click at [0, 0] on input"] "12" at bounding box center [0, 0] width 0 height 0
click at [17, 116] on label "Xl" at bounding box center [20, 116] width 20 height 10
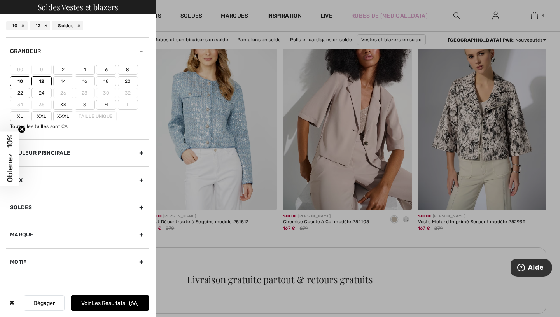
click at [0, 0] on input"] "Xl" at bounding box center [0, 0] width 0 height 0
click at [128, 105] on label "L" at bounding box center [128, 105] width 20 height 10
click at [0, 0] on input"] "L" at bounding box center [0, 0] width 0 height 0
click at [121, 303] on button "Voir les resultats 102" at bounding box center [110, 303] width 79 height 16
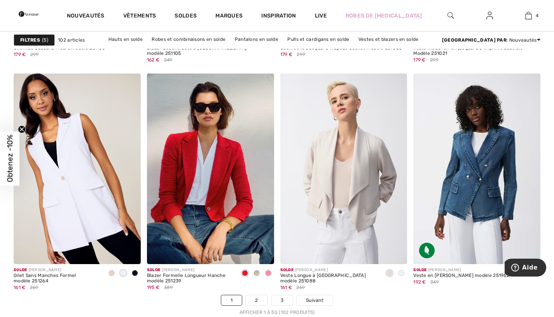
scroll to position [3340, 0]
click at [495, 228] on img at bounding box center [476, 168] width 127 height 191
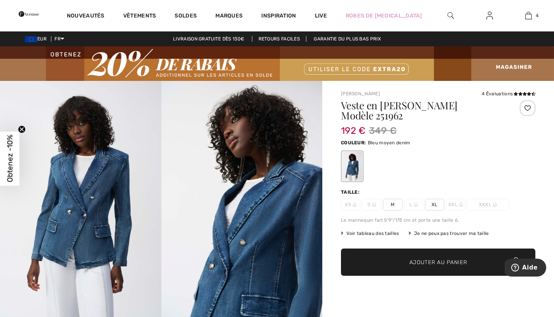
click at [429, 199] on span "XL" at bounding box center [434, 205] width 19 height 12
click at [446, 258] on span "Ajouter au panier" at bounding box center [439, 262] width 58 height 8
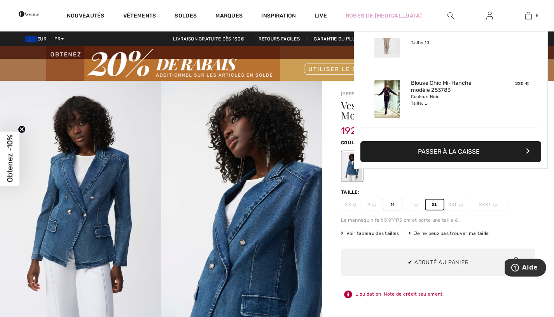
scroll to position [206, 0]
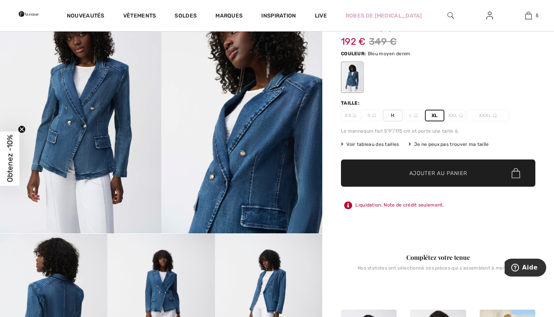
click at [73, 150] on img at bounding box center [80, 113] width 161 height 242
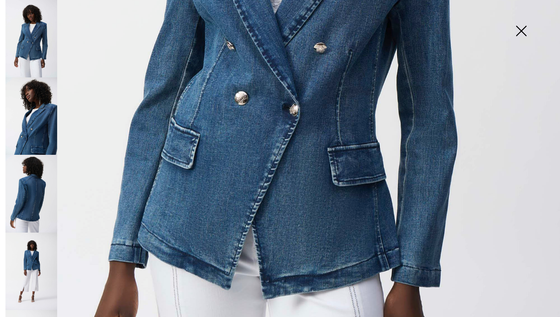
scroll to position [334, 0]
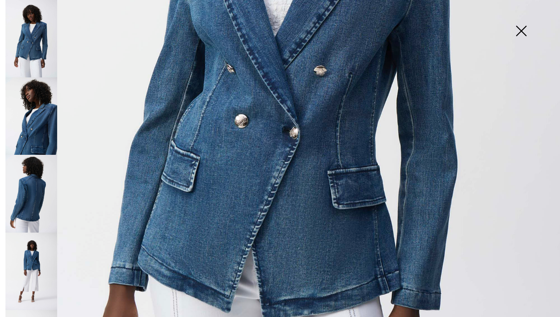
click at [23, 116] on img at bounding box center [31, 115] width 52 height 77
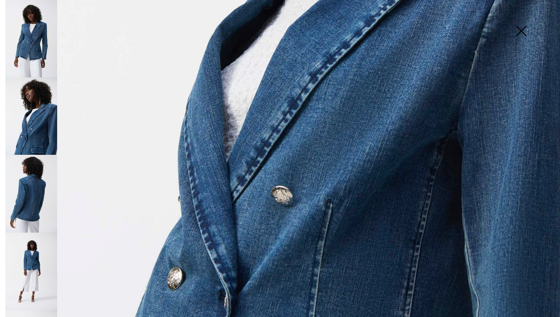
scroll to position [370, 0]
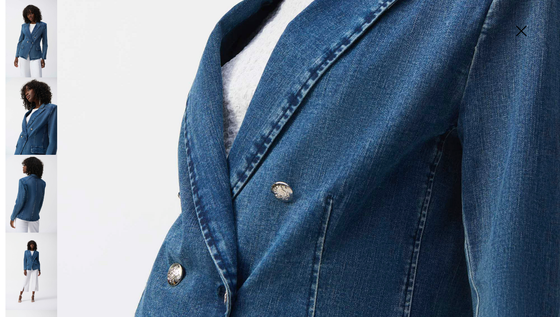
click at [29, 187] on img at bounding box center [31, 193] width 52 height 77
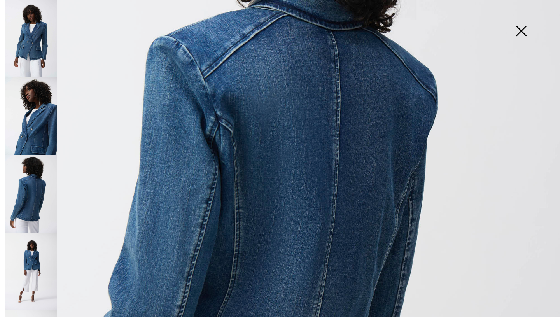
scroll to position [221, 0]
click at [25, 252] on img at bounding box center [31, 271] width 52 height 77
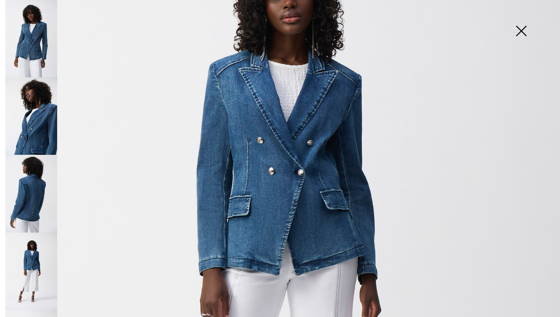
scroll to position [136, 0]
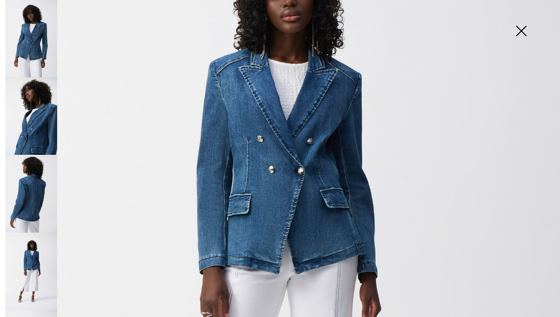
click at [506, 37] on img at bounding box center [521, 32] width 39 height 40
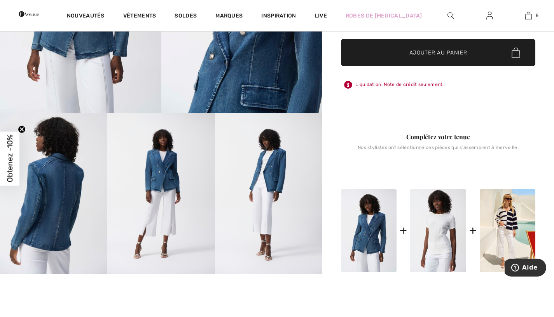
scroll to position [210, 0]
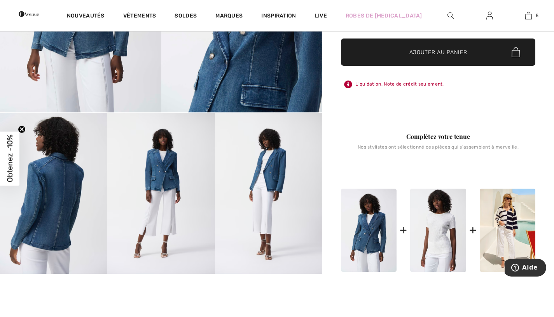
click at [441, 230] on img at bounding box center [438, 230] width 56 height 83
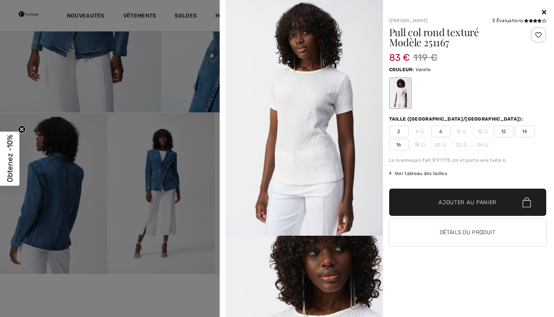
click at [544, 12] on icon at bounding box center [544, 12] width 4 height 6
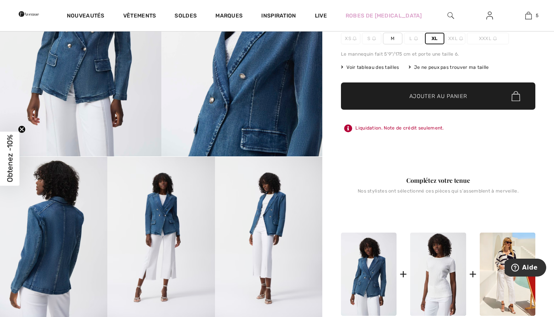
scroll to position [158, 0]
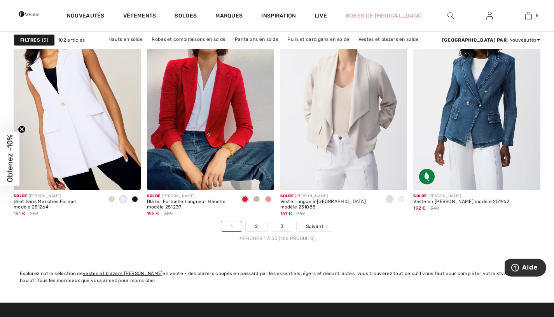
click at [318, 228] on span "Suivant" at bounding box center [315, 226] width 18 height 7
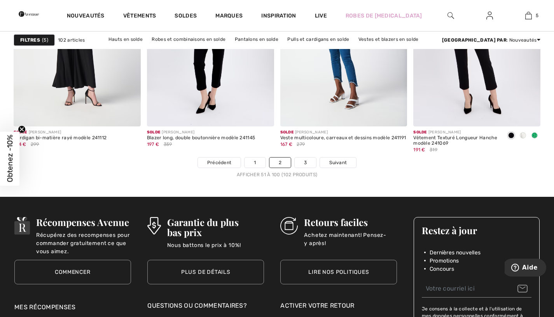
scroll to position [3478, 0]
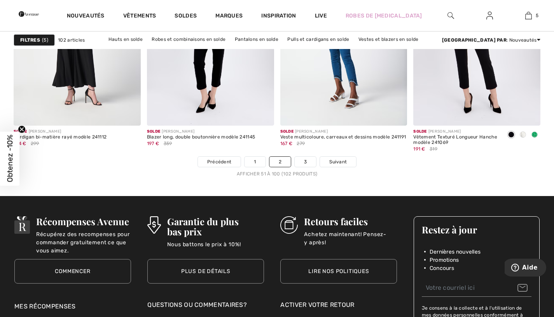
click at [350, 160] on link "Suivant" at bounding box center [338, 162] width 36 height 10
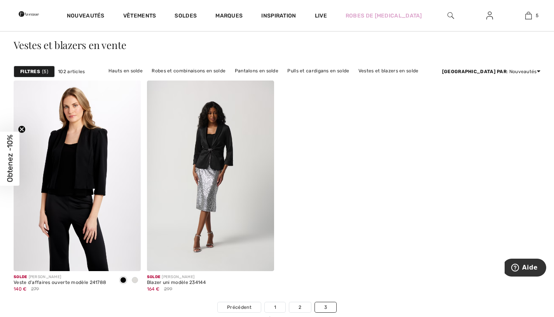
scroll to position [69, 0]
click at [197, 16] on link "Soldes" at bounding box center [186, 16] width 22 height 8
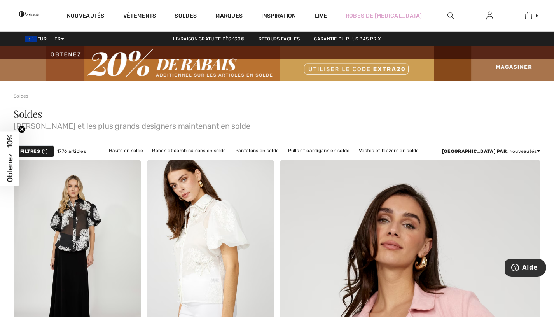
click at [354, 151] on link "Pulls et cardigans en solde" at bounding box center [319, 150] width 70 height 10
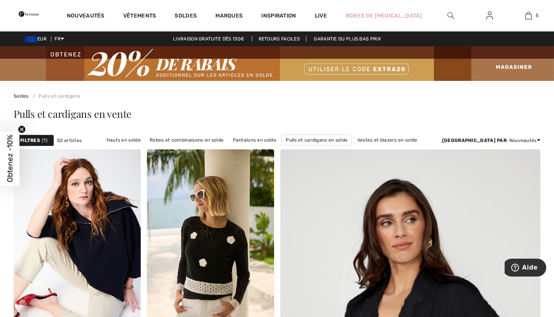
click at [30, 140] on strong "Filtres" at bounding box center [30, 140] width 20 height 7
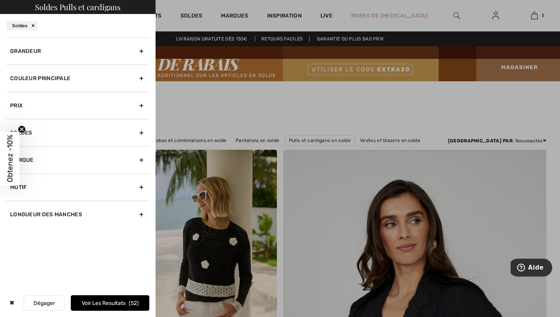
click at [25, 49] on div "Grandeur" at bounding box center [77, 50] width 143 height 27
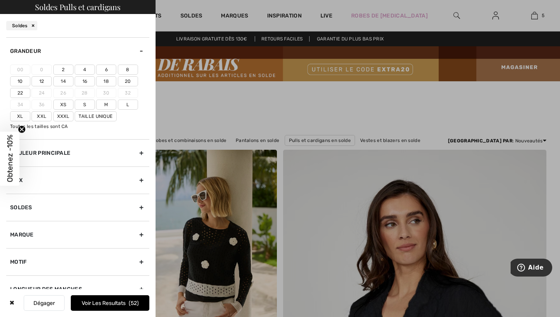
click at [18, 83] on label "10" at bounding box center [20, 81] width 20 height 10
click at [0, 0] on input"] "10" at bounding box center [0, 0] width 0 height 0
click at [42, 81] on label "12" at bounding box center [42, 81] width 20 height 10
click at [0, 0] on input"] "12" at bounding box center [0, 0] width 0 height 0
click at [123, 107] on label "L" at bounding box center [128, 105] width 20 height 10
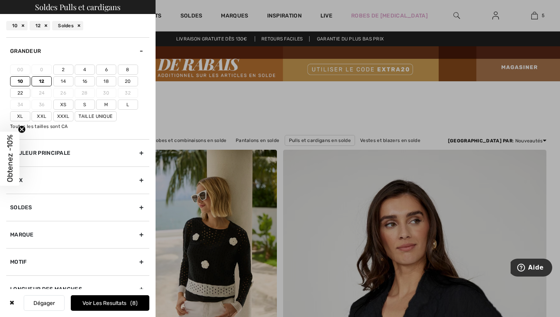
click at [0, 0] on input"] "L" at bounding box center [0, 0] width 0 height 0
click at [11, 121] on label "Xl" at bounding box center [20, 116] width 20 height 10
click at [0, 0] on input"] "Xl" at bounding box center [0, 0] width 0 height 0
click at [107, 305] on button "Voir les resultats 24" at bounding box center [110, 303] width 79 height 16
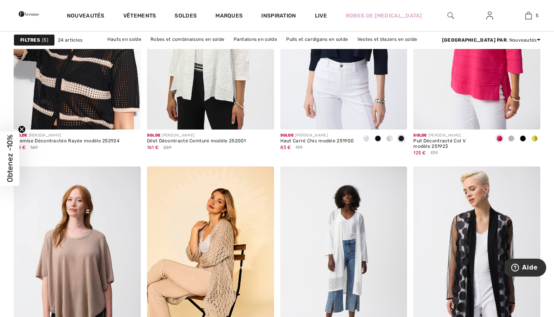
scroll to position [663, 0]
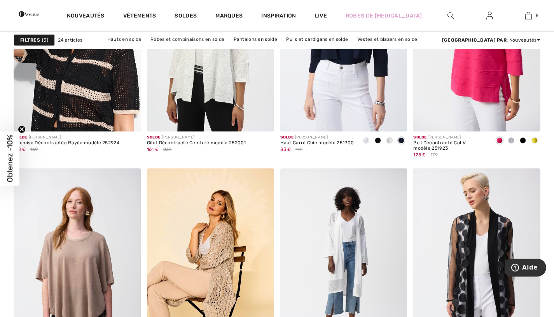
click at [222, 40] on link "Robes et combinaisons en solde" at bounding box center [188, 39] width 82 height 10
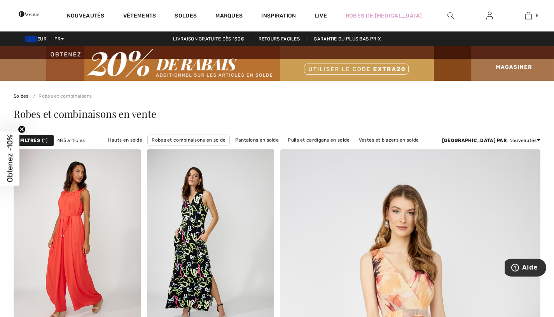
click at [37, 137] on strong "Filtres" at bounding box center [30, 140] width 20 height 7
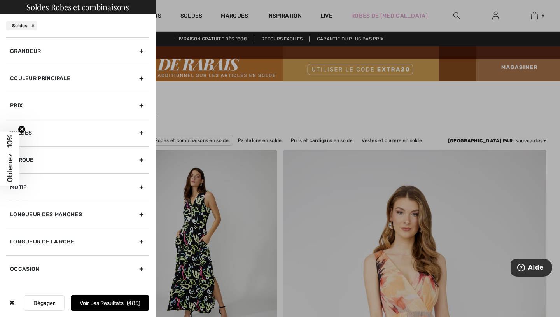
click at [138, 54] on div "Grandeur" at bounding box center [77, 50] width 143 height 27
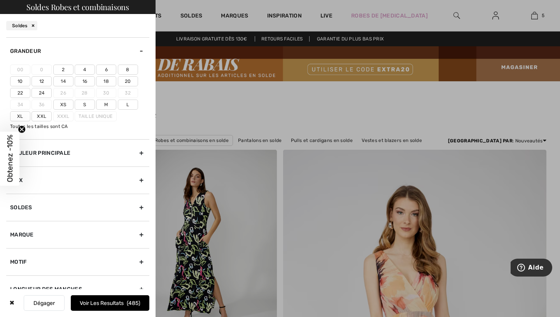
click at [20, 81] on label "10" at bounding box center [20, 81] width 20 height 10
click at [0, 0] on input"] "10" at bounding box center [0, 0] width 0 height 0
click at [42, 81] on label "12" at bounding box center [42, 81] width 20 height 10
click at [0, 0] on input"] "12" at bounding box center [0, 0] width 0 height 0
click at [128, 105] on label "L" at bounding box center [128, 105] width 20 height 10
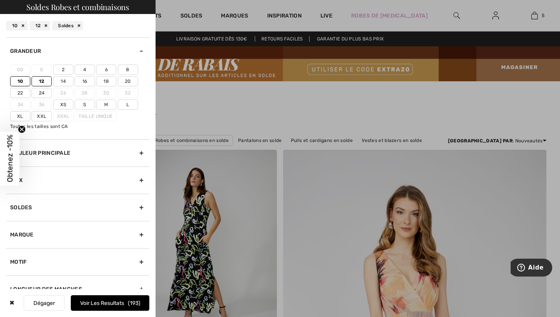
click at [0, 0] on input"] "L" at bounding box center [0, 0] width 0 height 0
click at [15, 116] on label "Xl" at bounding box center [20, 116] width 20 height 10
click at [0, 0] on input"] "Xl" at bounding box center [0, 0] width 0 height 0
click at [126, 304] on button "Voir les resultats 209" at bounding box center [110, 303] width 79 height 16
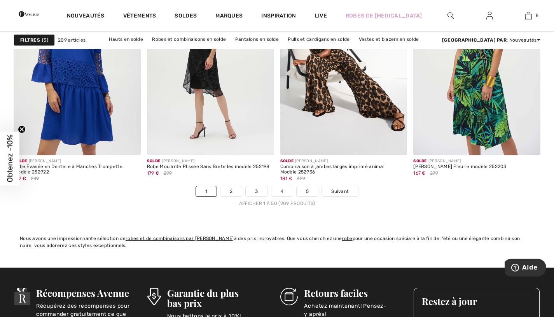
scroll to position [3447, 0]
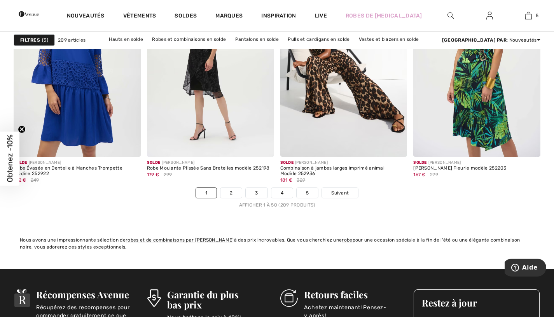
click at [343, 194] on span "Suivant" at bounding box center [340, 192] width 18 height 7
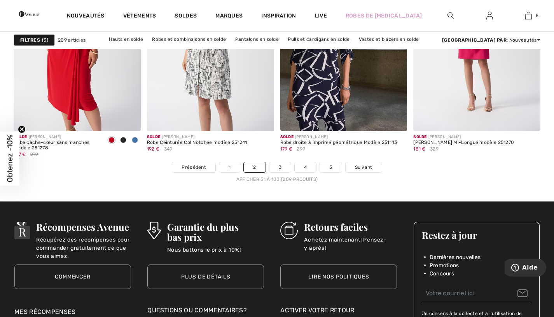
scroll to position [3473, 0]
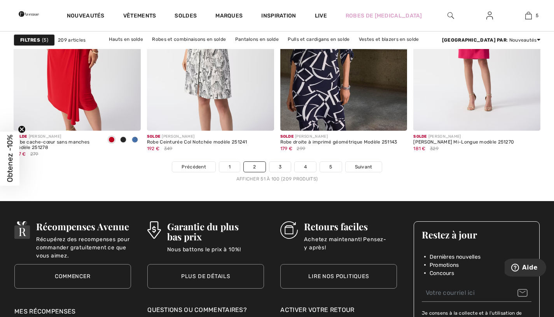
click at [366, 167] on span "Suivant" at bounding box center [364, 166] width 18 height 7
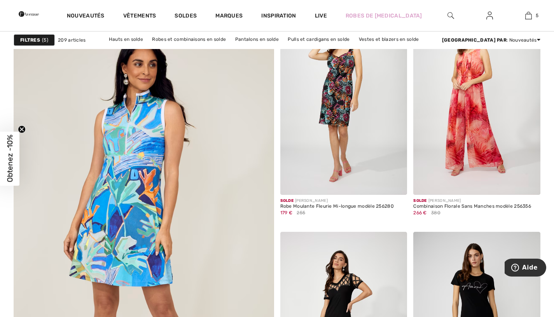
scroll to position [1936, 0]
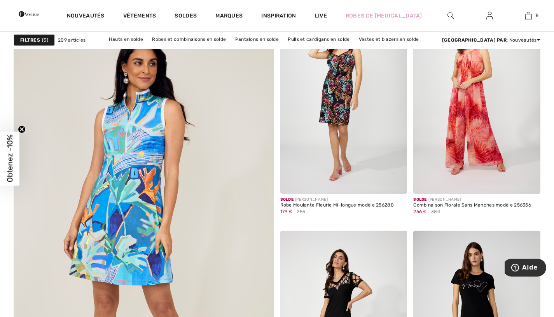
click at [147, 222] on img at bounding box center [144, 237] width 312 height 469
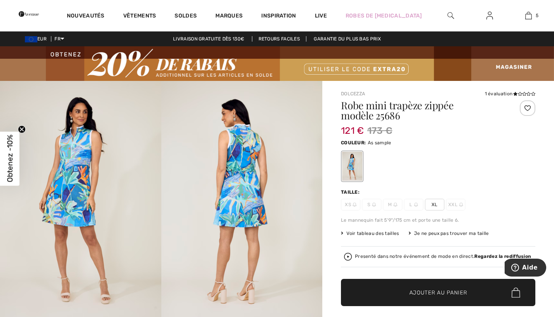
click at [103, 229] on img at bounding box center [80, 202] width 161 height 242
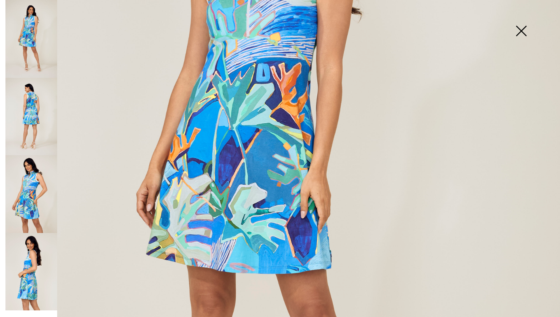
scroll to position [234, 0]
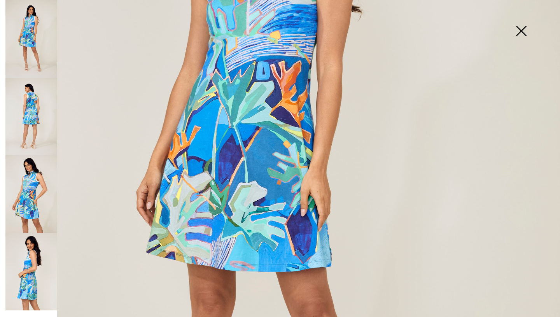
click at [26, 107] on img at bounding box center [31, 117] width 52 height 78
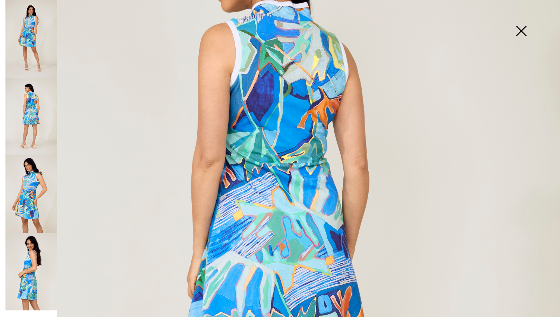
scroll to position [149, 0]
click at [28, 194] on img at bounding box center [31, 194] width 52 height 78
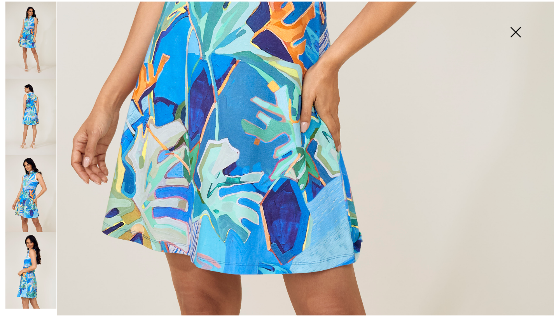
scroll to position [414, 0]
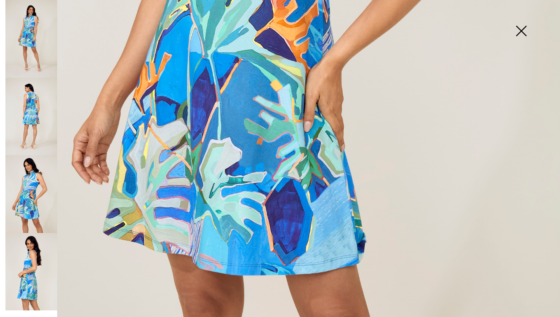
click at [32, 202] on img at bounding box center [31, 194] width 52 height 78
click at [28, 266] on img at bounding box center [31, 272] width 52 height 78
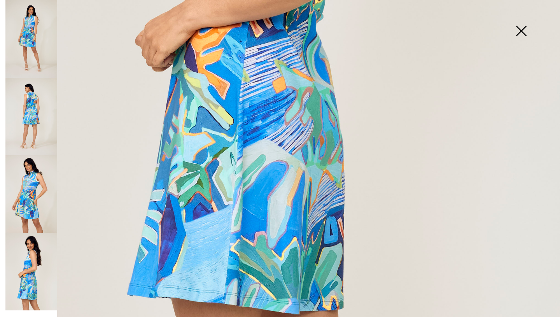
click at [520, 33] on img at bounding box center [521, 32] width 39 height 40
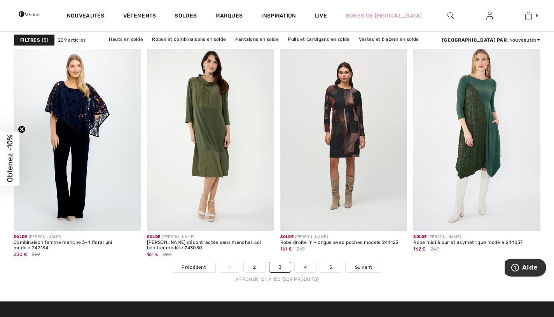
scroll to position [3373, 0]
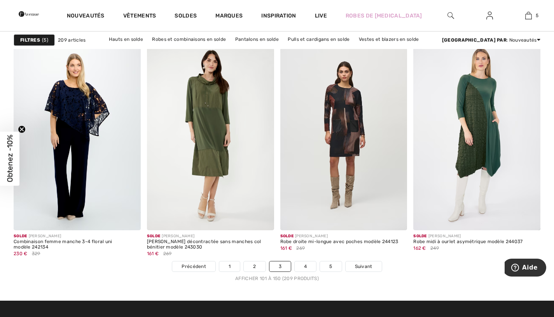
click at [364, 267] on span "Suivant" at bounding box center [364, 266] width 18 height 7
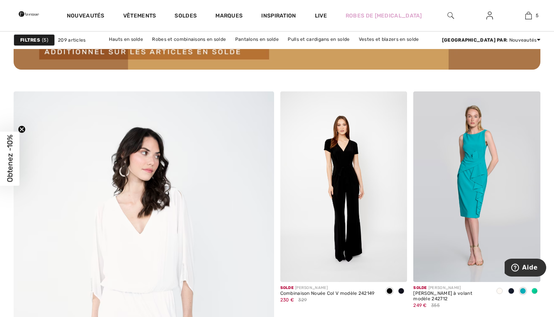
scroll to position [1847, 0]
click at [354, 196] on img at bounding box center [343, 186] width 127 height 191
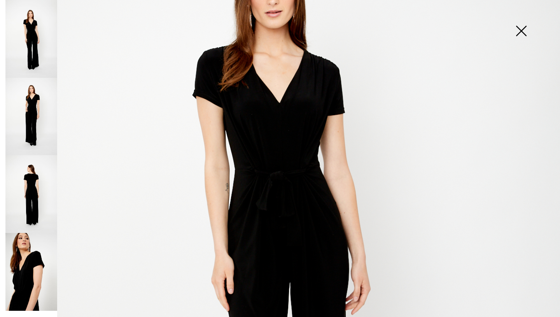
scroll to position [163, 0]
click at [30, 122] on img at bounding box center [31, 117] width 52 height 78
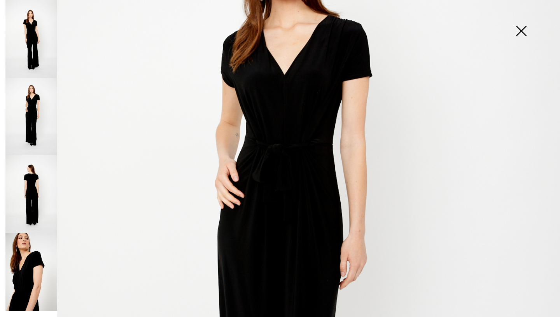
scroll to position [165, 0]
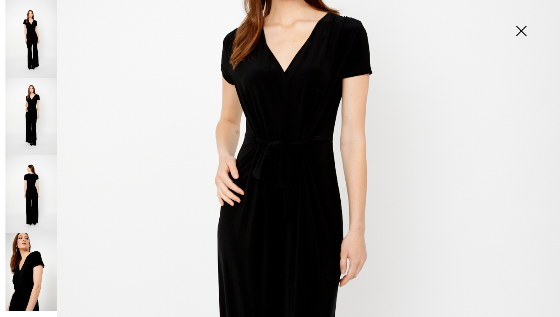
click at [26, 196] on img at bounding box center [31, 194] width 52 height 78
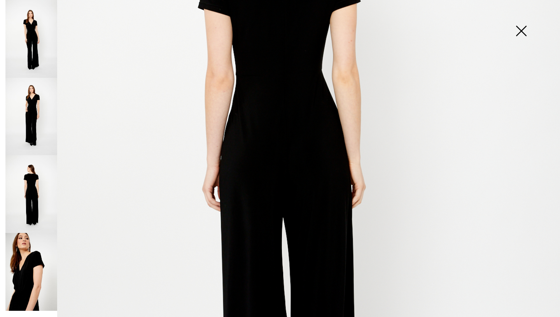
scroll to position [257, 0]
click at [21, 270] on img at bounding box center [31, 272] width 52 height 78
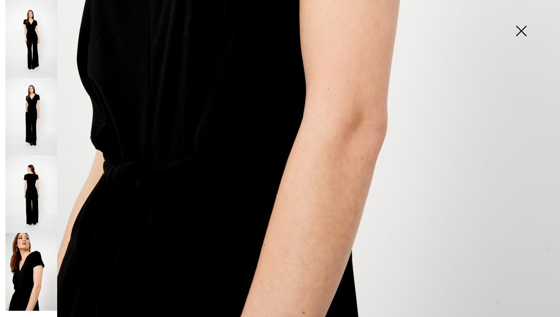
scroll to position [453, 0]
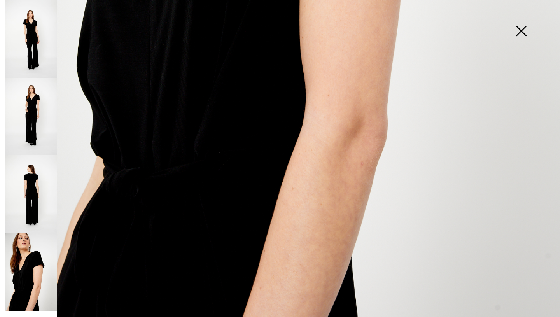
click at [23, 206] on img at bounding box center [31, 194] width 52 height 78
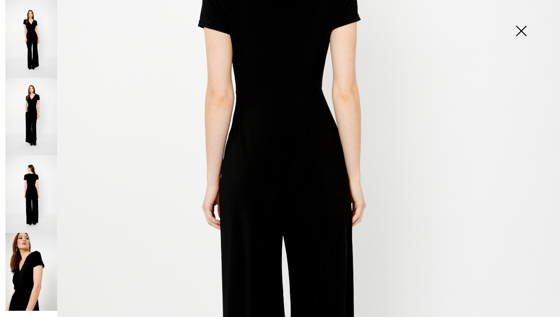
scroll to position [235, 0]
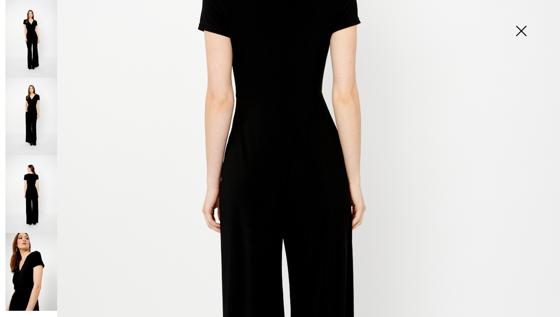
click at [21, 130] on img at bounding box center [31, 117] width 52 height 78
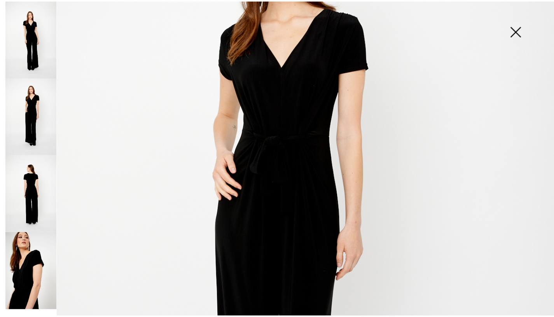
scroll to position [132, 0]
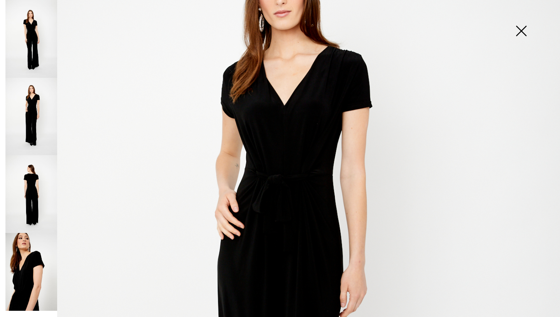
click at [522, 32] on img at bounding box center [521, 32] width 39 height 40
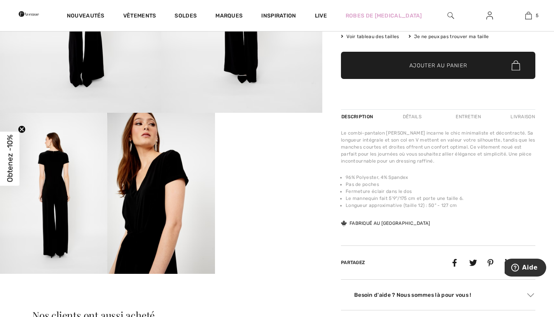
scroll to position [210, 0]
click at [305, 166] on video "Your browser does not support the video tag." at bounding box center [268, 140] width 107 height 54
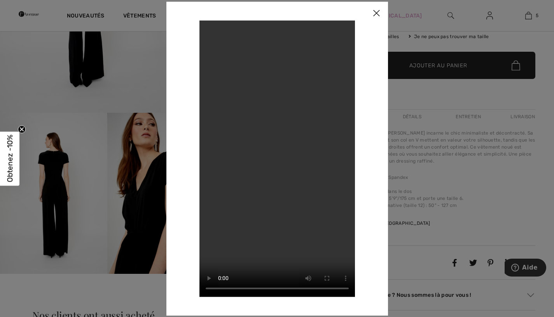
click at [378, 18] on img at bounding box center [376, 14] width 23 height 24
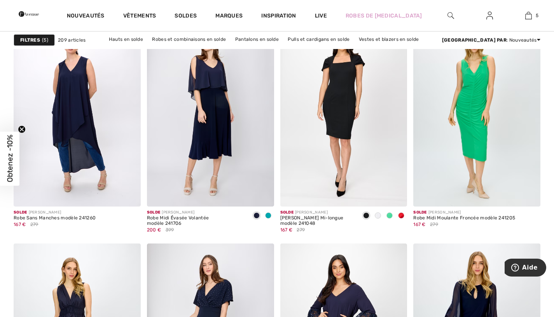
scroll to position [3170, 0]
